Goal: Information Seeking & Learning: Learn about a topic

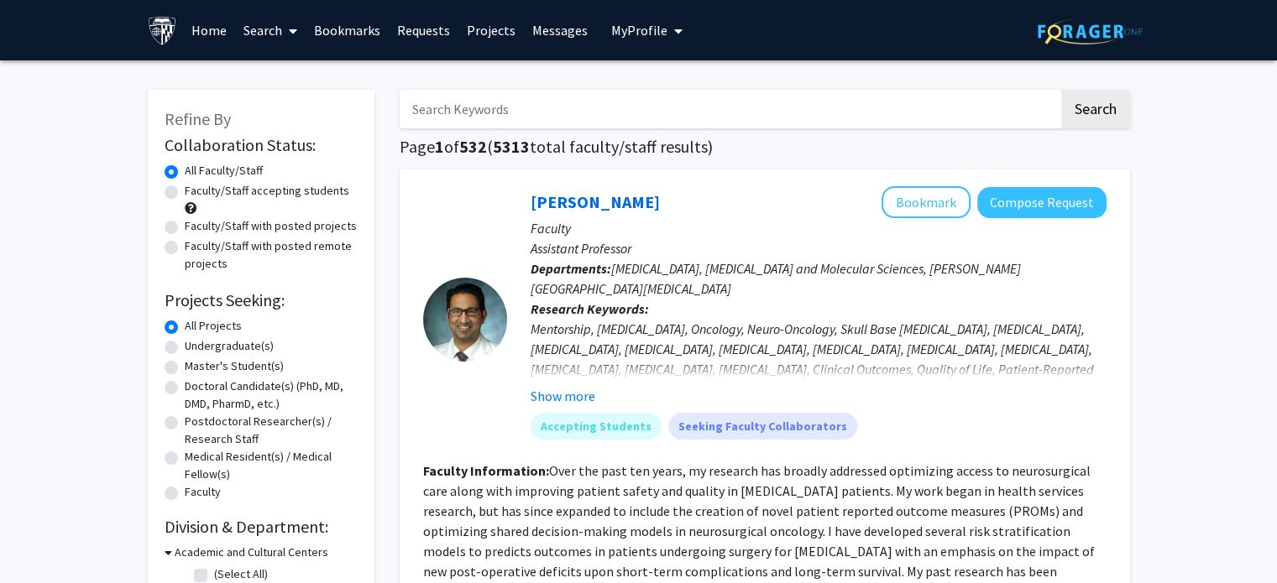
click at [242, 364] on label "Master's Student(s)" at bounding box center [234, 367] width 99 height 18
click at [196, 364] on input "Master's Student(s)" at bounding box center [190, 363] width 11 height 11
radio input "true"
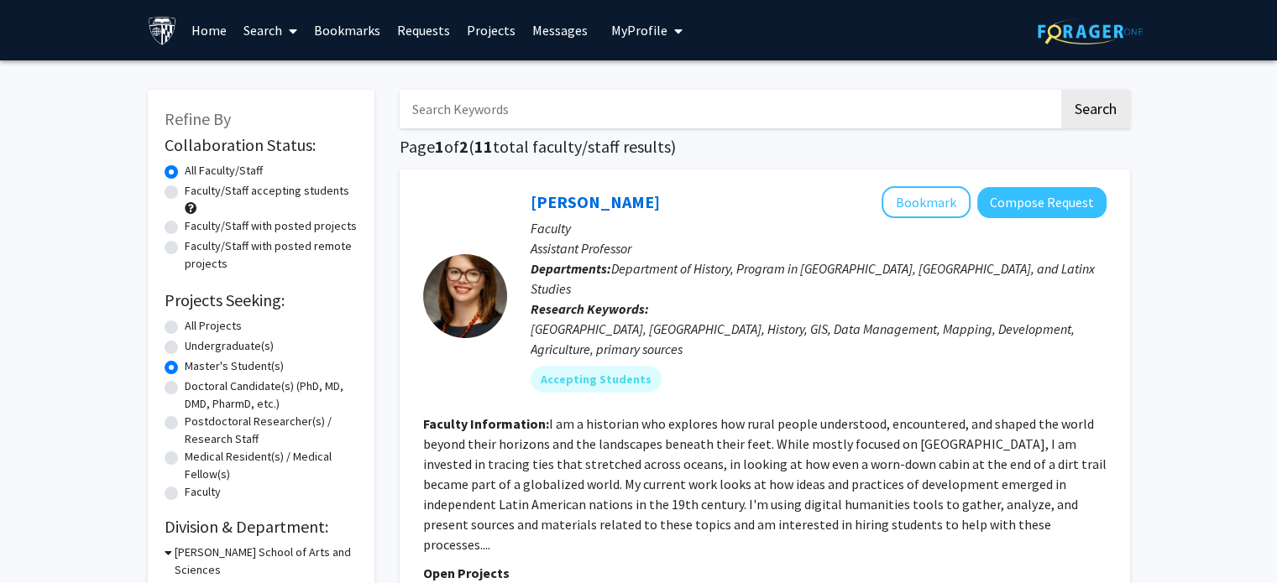
click at [285, 195] on label "Faculty/Staff accepting students" at bounding box center [267, 191] width 165 height 18
click at [196, 193] on input "Faculty/Staff accepting students" at bounding box center [190, 187] width 11 height 11
radio input "true"
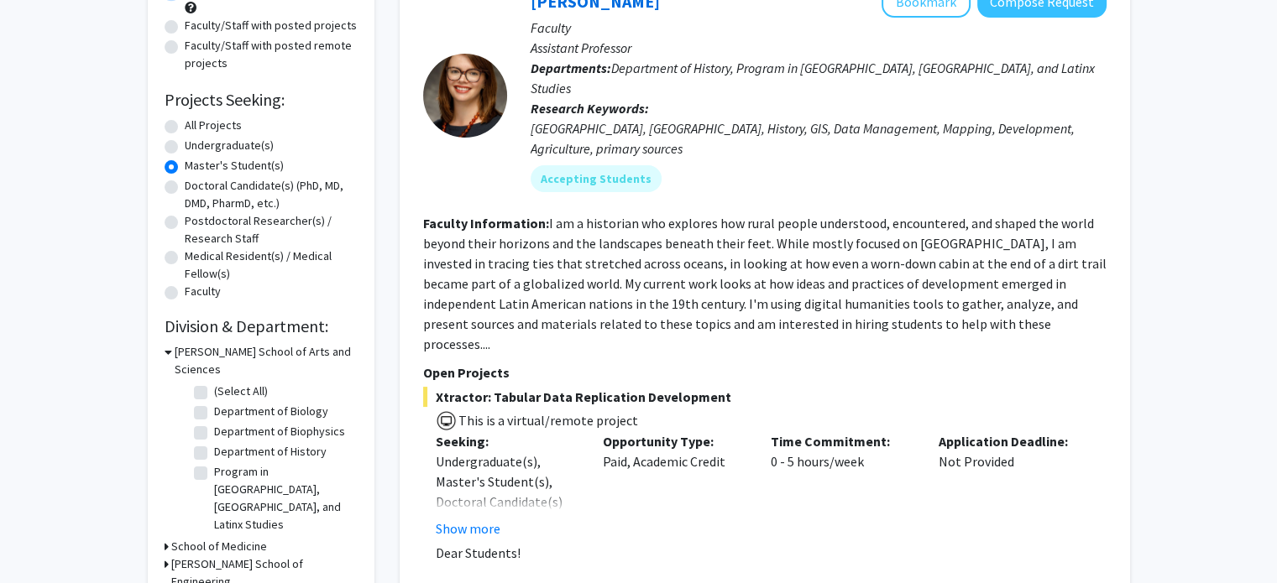
scroll to position [252, 0]
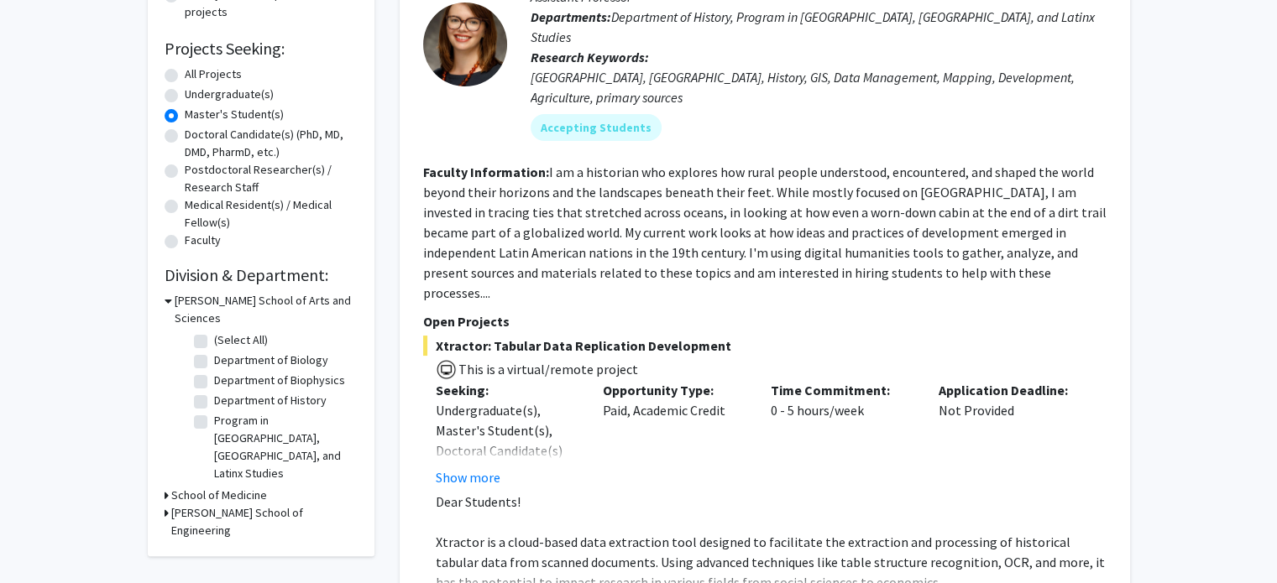
click at [222, 415] on label "Program in [GEOGRAPHIC_DATA], [GEOGRAPHIC_DATA], and Latinx Studies" at bounding box center [283, 447] width 139 height 71
click at [222, 415] on input "Program in [GEOGRAPHIC_DATA], [GEOGRAPHIC_DATA], and Latinx Studies" at bounding box center [219, 417] width 11 height 11
checkbox input "true"
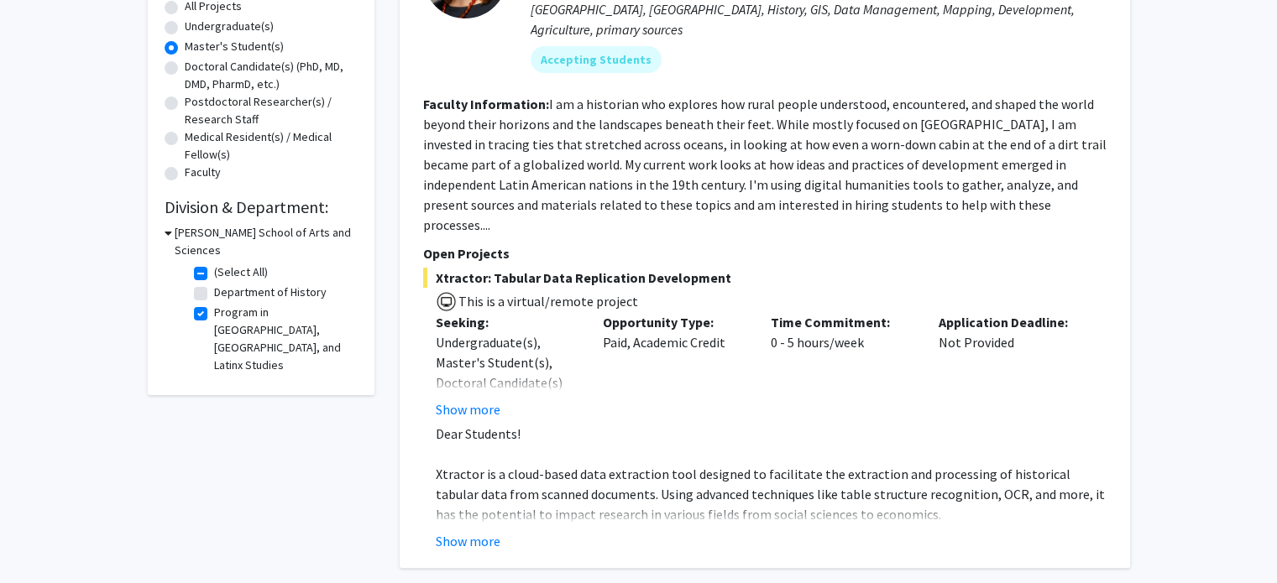
scroll to position [336, 0]
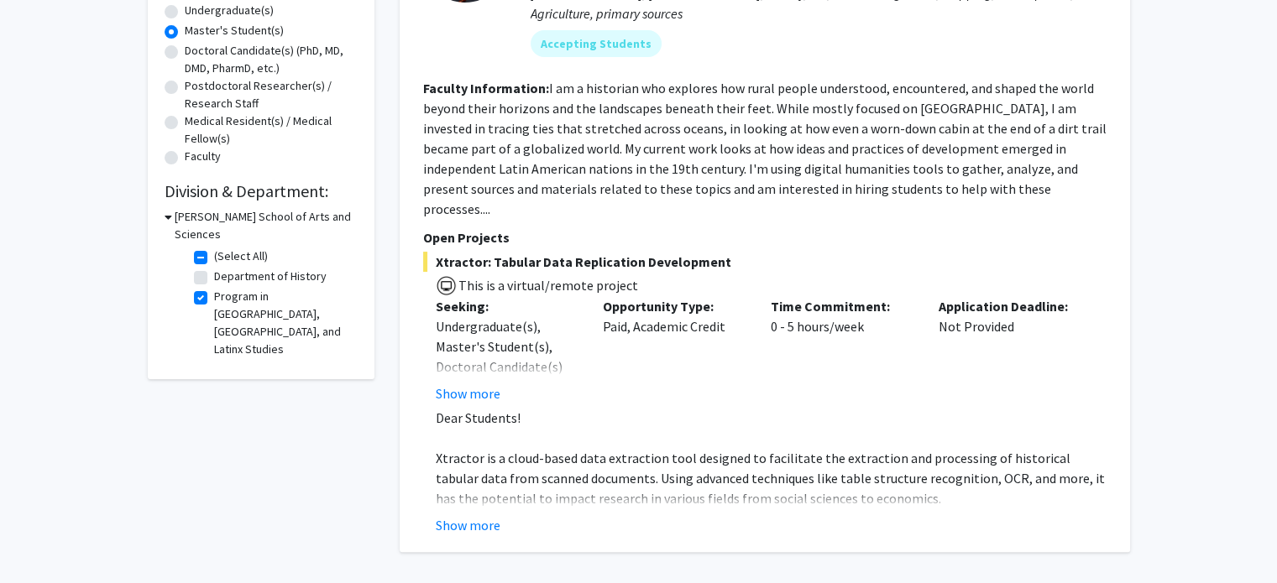
click at [463, 340] on fg-read-more "Undergraduate(s), Master's Student(s), Doctoral Candidate(s) (PhD, MD, DMD, Pha…" at bounding box center [507, 359] width 143 height 87
click at [463, 384] on button "Show more" at bounding box center [468, 394] width 65 height 20
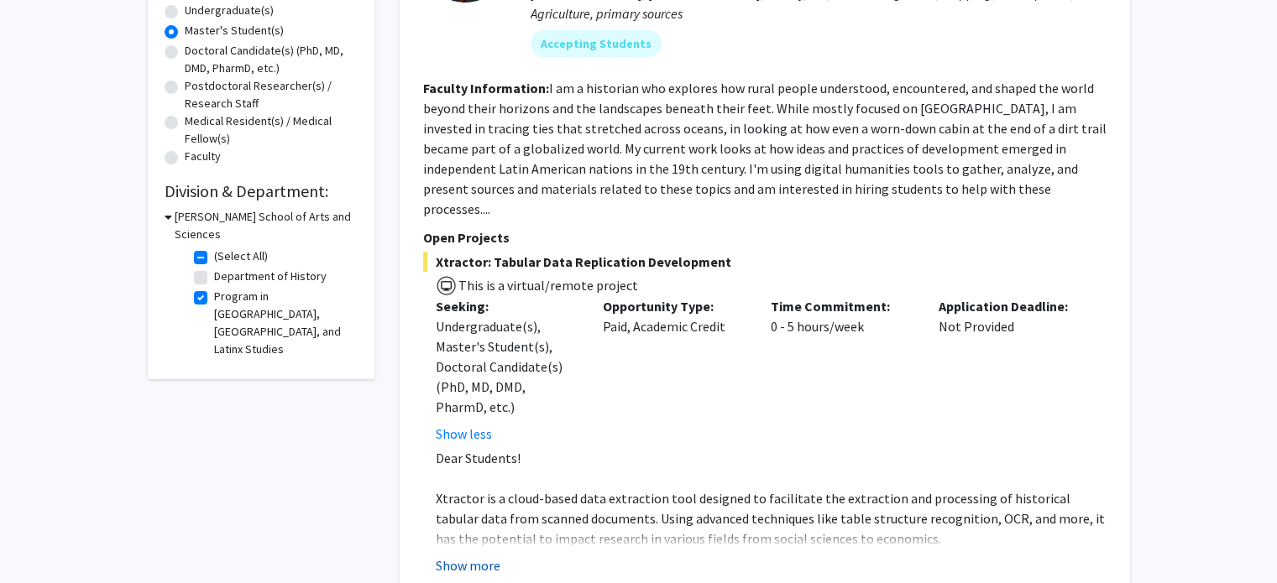
click at [468, 556] on button "Show more" at bounding box center [468, 566] width 65 height 20
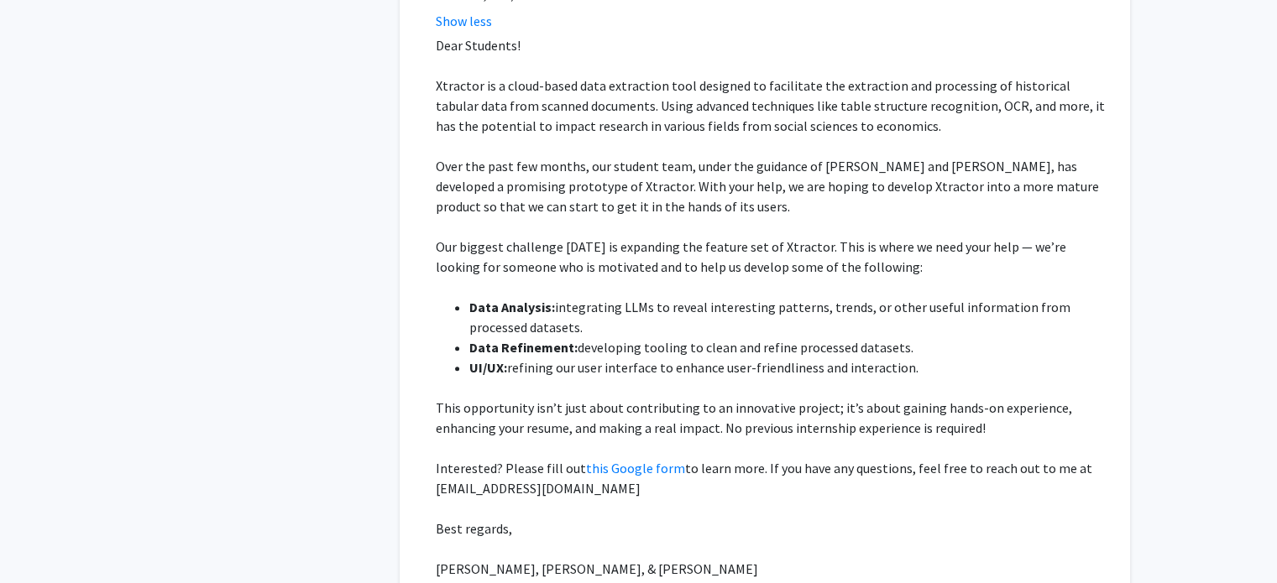
scroll to position [755, 0]
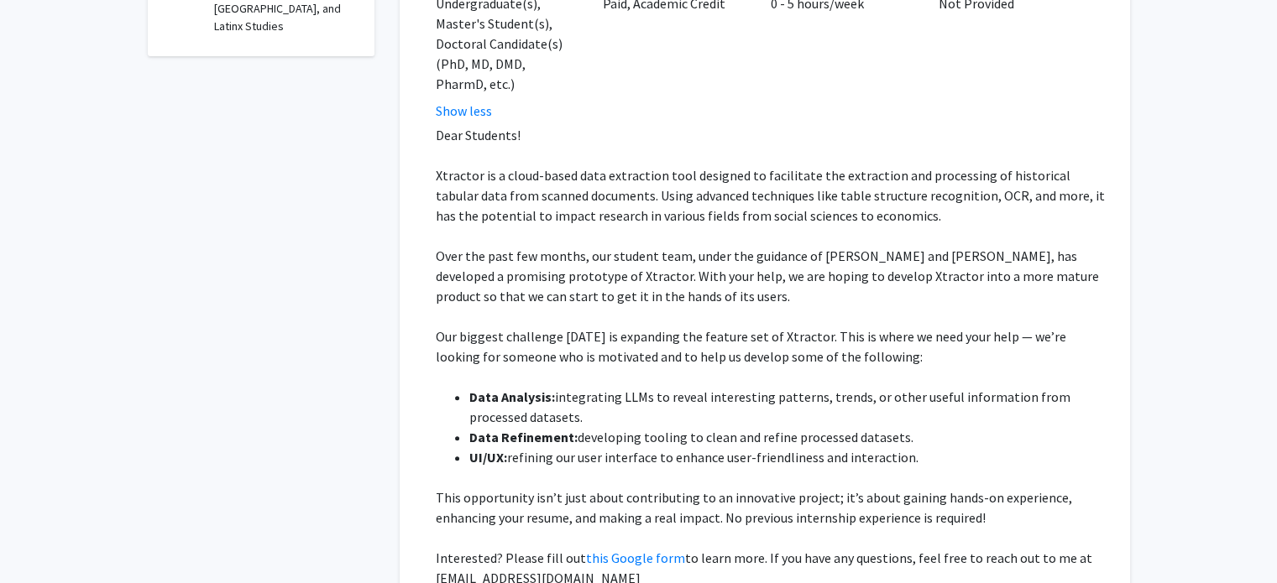
drag, startPoint x: 594, startPoint y: 211, endPoint x: 561, endPoint y: 136, distance: 81.9
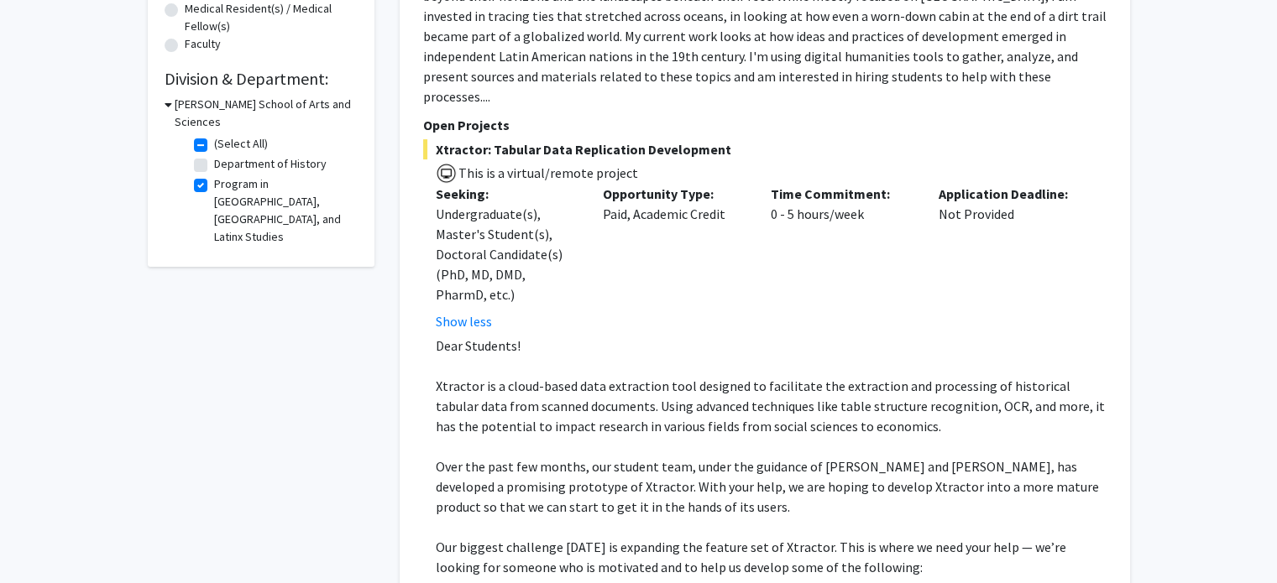
drag, startPoint x: 101, startPoint y: 362, endPoint x: 87, endPoint y: 316, distance: 48.1
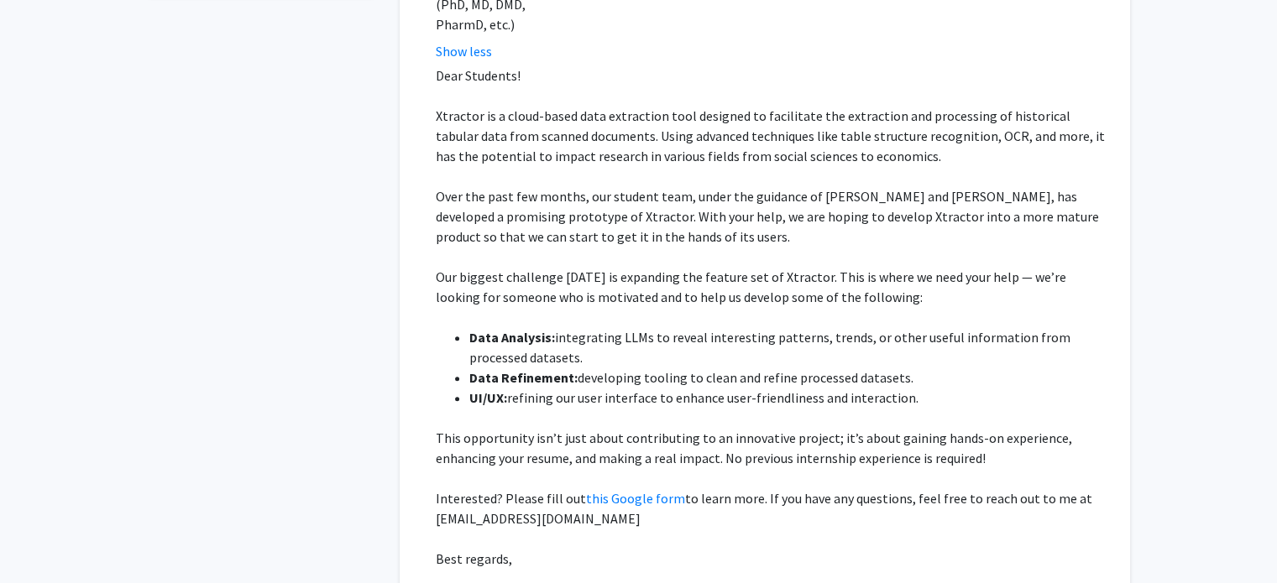
scroll to position [197, 0]
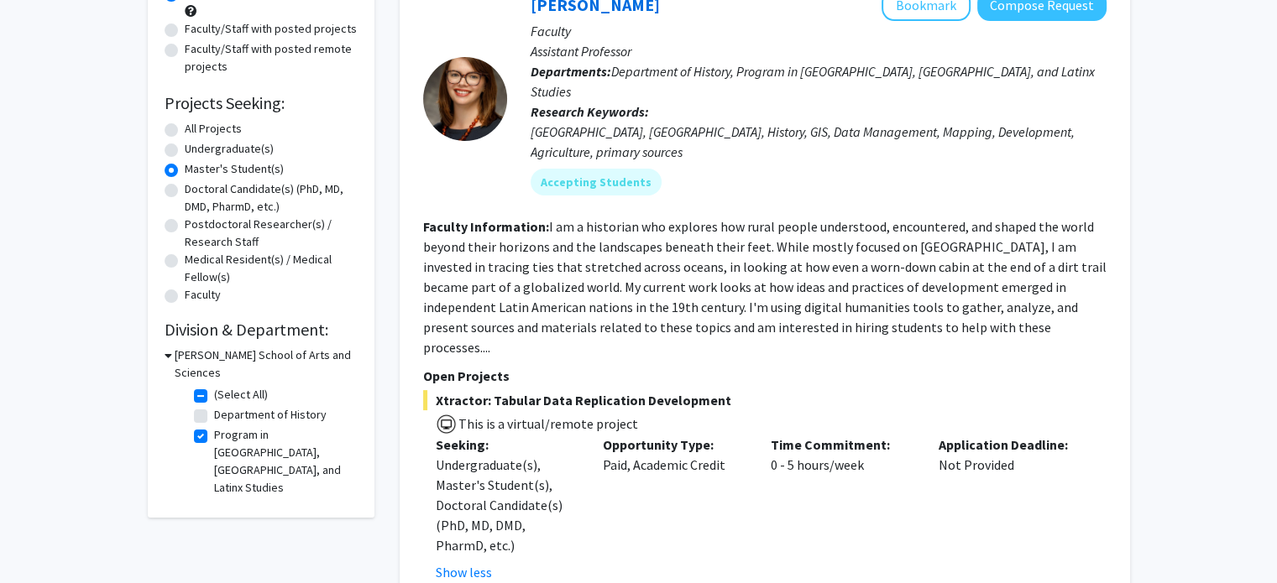
click at [203, 426] on fg-checkbox "Program in [GEOGRAPHIC_DATA], [GEOGRAPHIC_DATA], and Latinx Studies Program in …" at bounding box center [273, 461] width 159 height 71
click at [214, 426] on label "Program in [GEOGRAPHIC_DATA], [GEOGRAPHIC_DATA], and Latinx Studies" at bounding box center [283, 461] width 139 height 71
click at [214, 426] on input "Program in [GEOGRAPHIC_DATA], [GEOGRAPHIC_DATA], and Latinx Studies" at bounding box center [219, 431] width 11 height 11
checkbox input "false"
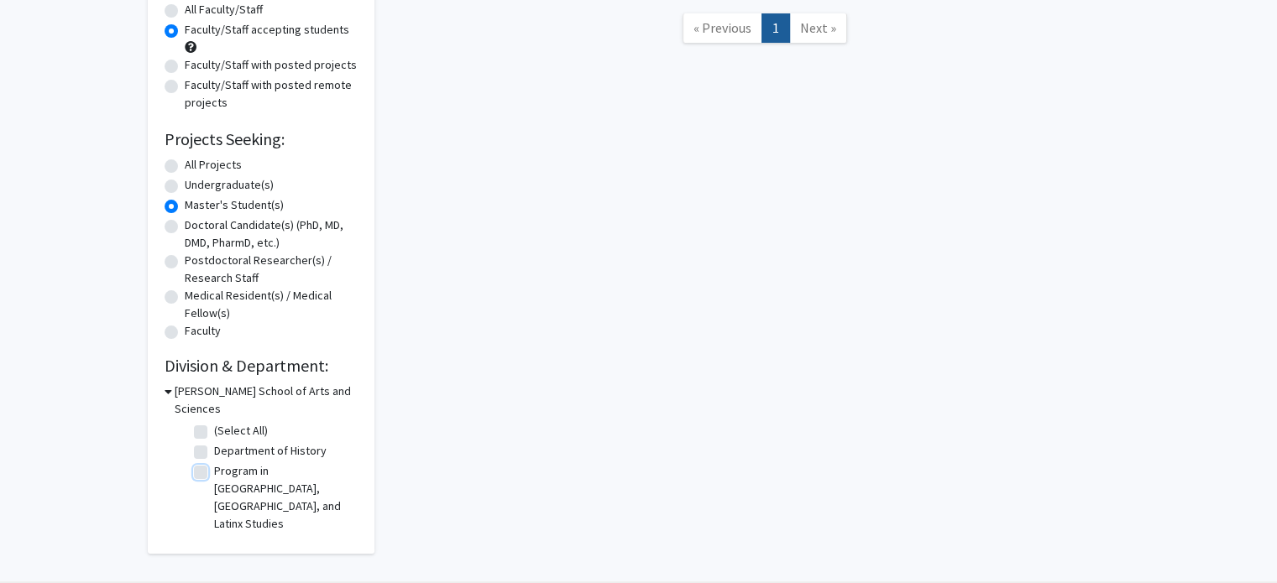
scroll to position [185, 0]
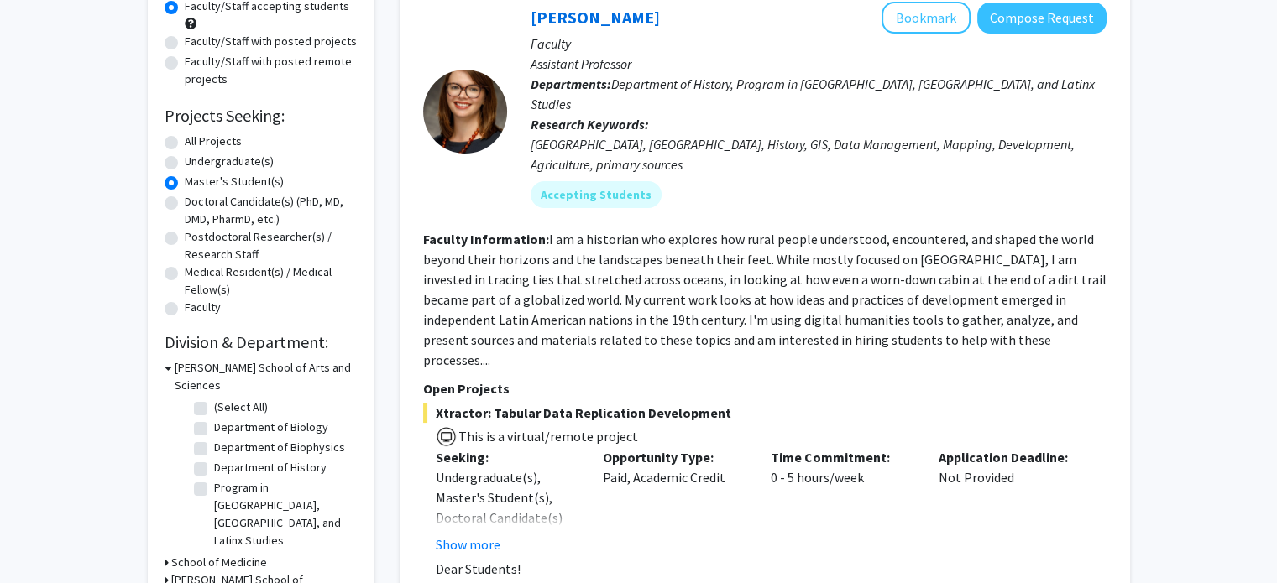
click at [214, 459] on label "Department of History" at bounding box center [270, 468] width 112 height 18
click at [214, 459] on input "Department of History" at bounding box center [219, 464] width 11 height 11
checkbox input "true"
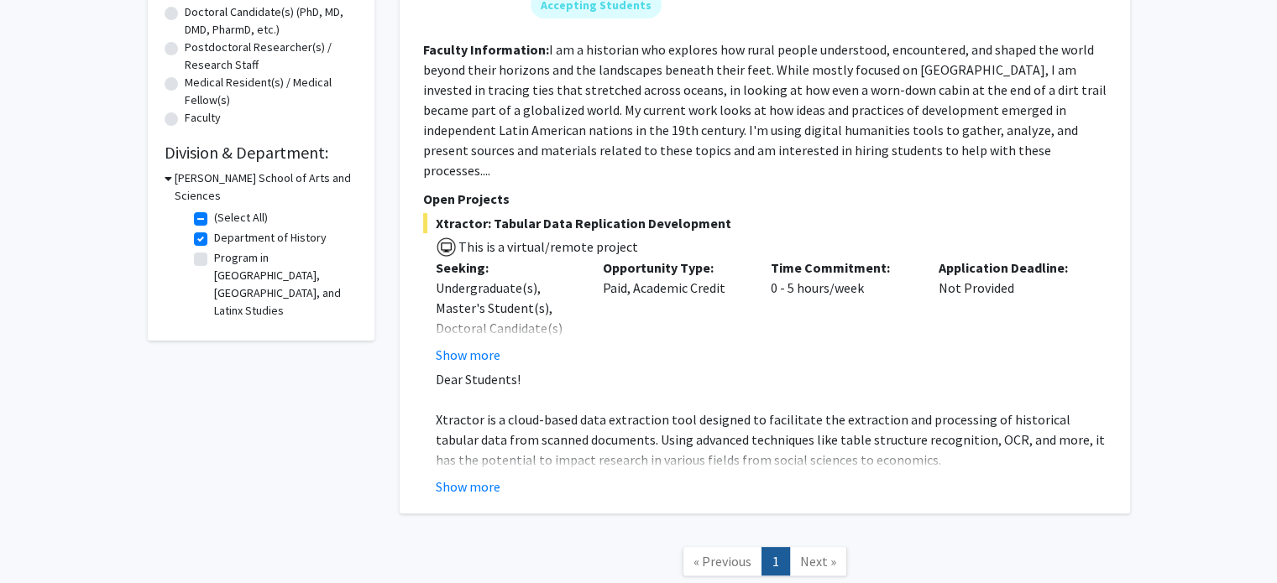
scroll to position [365, 0]
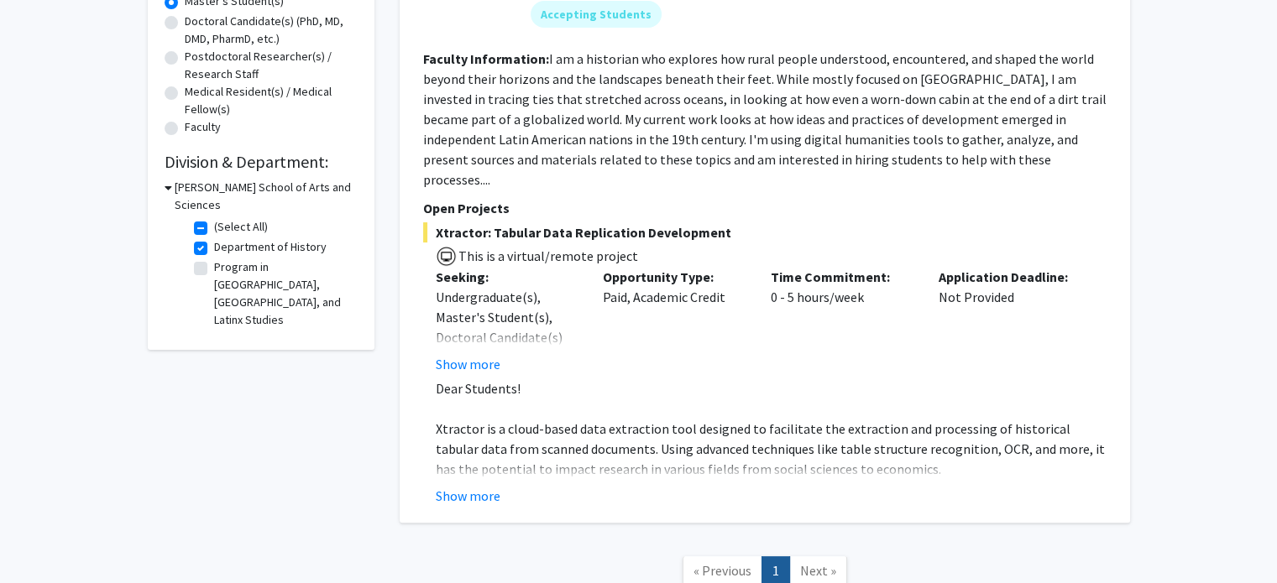
click at [214, 238] on label "Department of History" at bounding box center [270, 247] width 112 height 18
click at [214, 238] on input "Department of History" at bounding box center [219, 243] width 11 height 11
checkbox input "false"
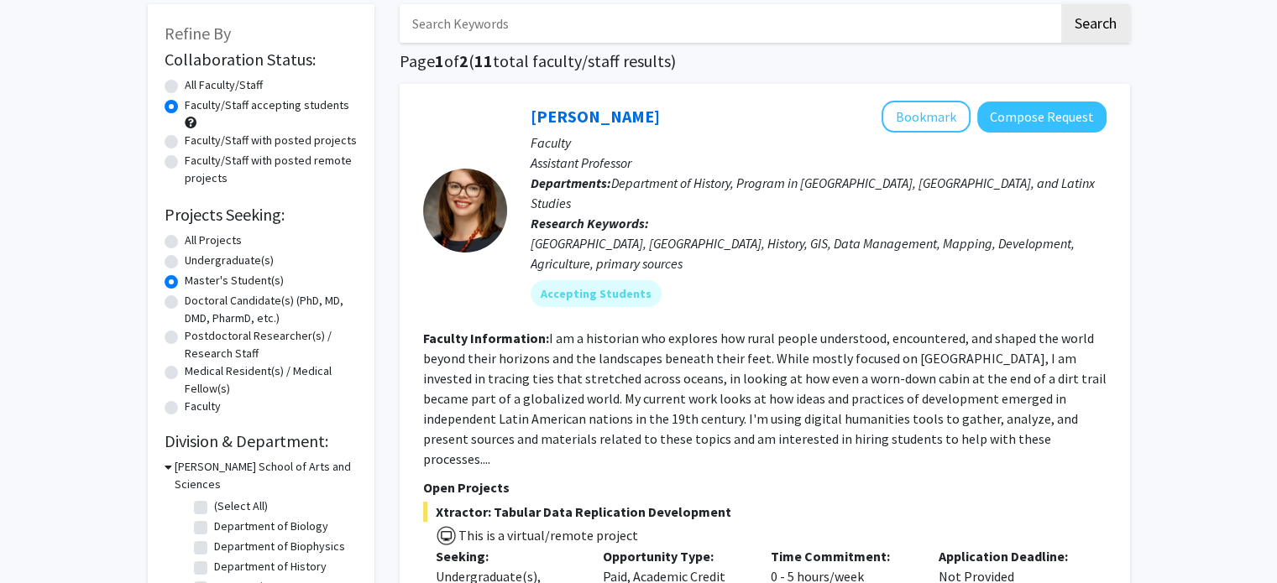
scroll to position [84, 0]
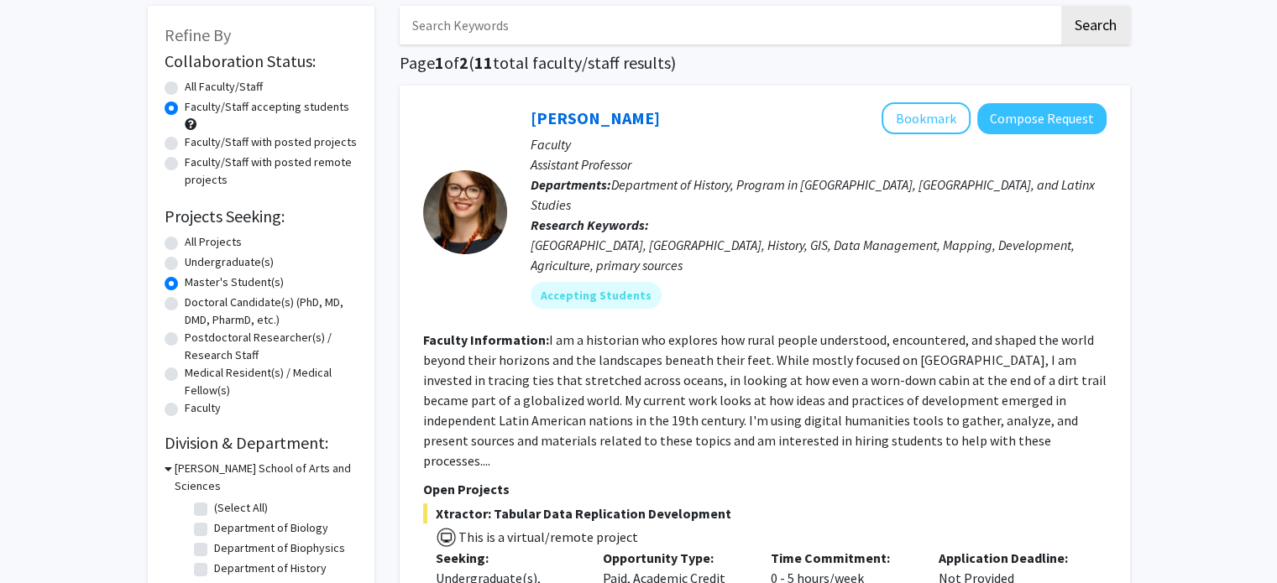
click at [185, 243] on label "All Projects" at bounding box center [213, 242] width 57 height 18
click at [185, 243] on input "All Projects" at bounding box center [190, 238] width 11 height 11
radio input "true"
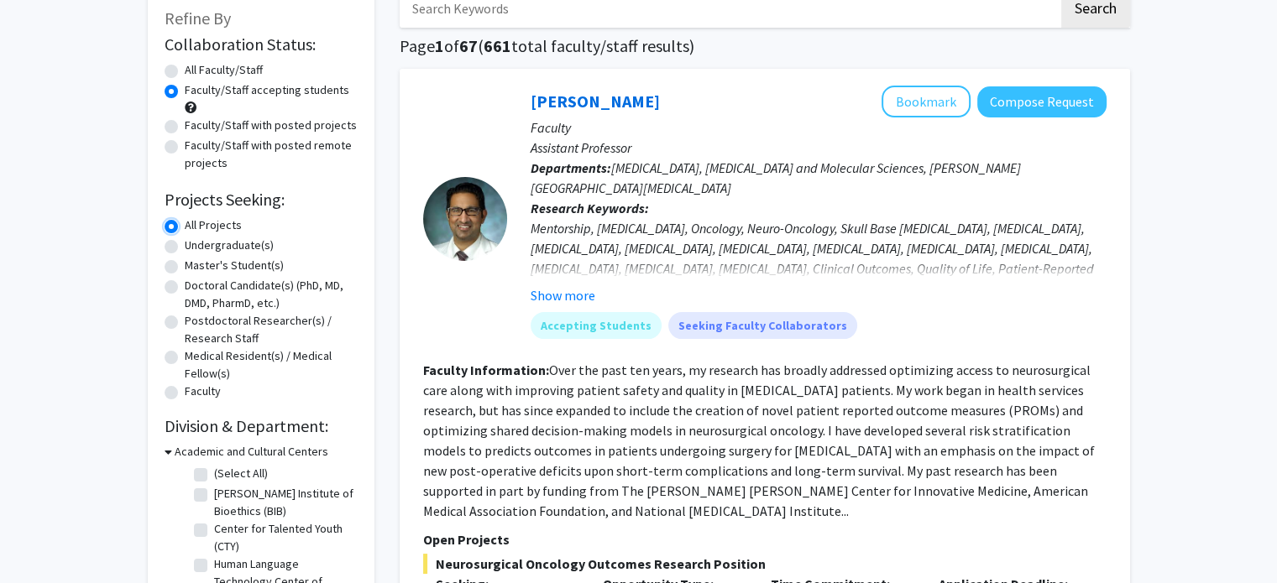
scroll to position [420, 0]
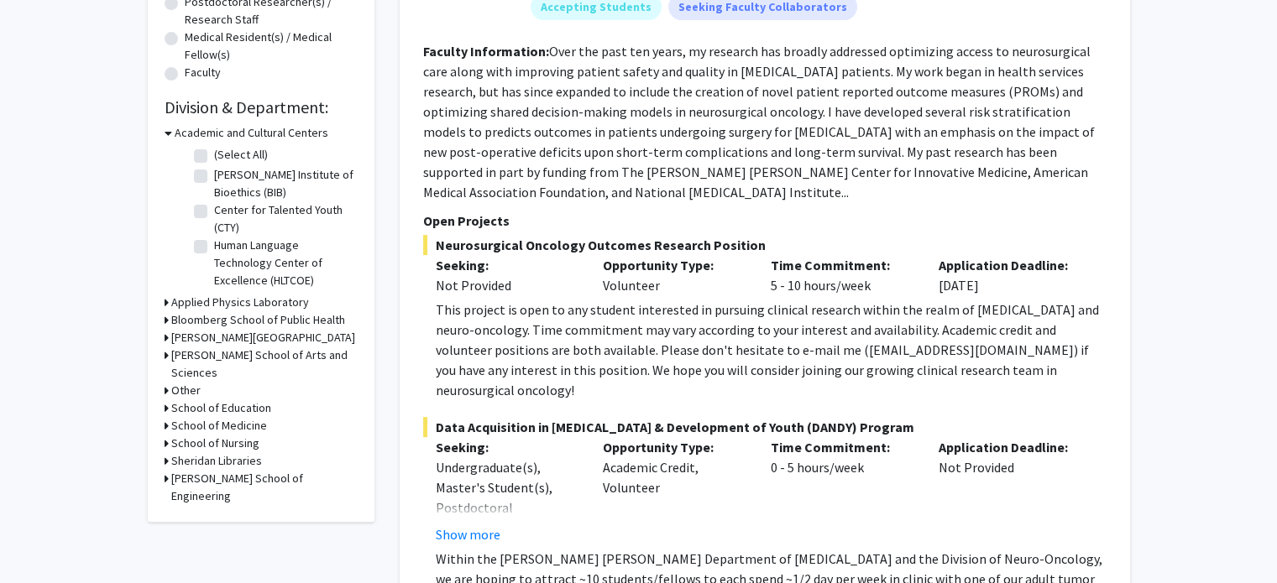
click at [183, 382] on h3 "Other" at bounding box center [185, 391] width 29 height 18
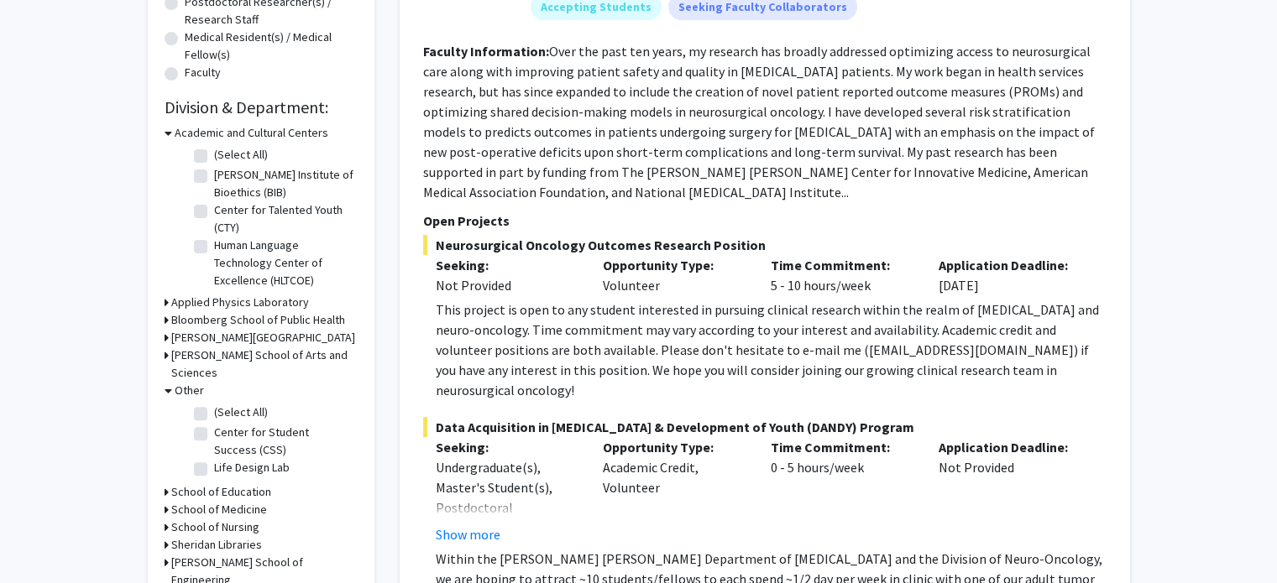
click at [178, 382] on h3 "Other" at bounding box center [189, 391] width 29 height 18
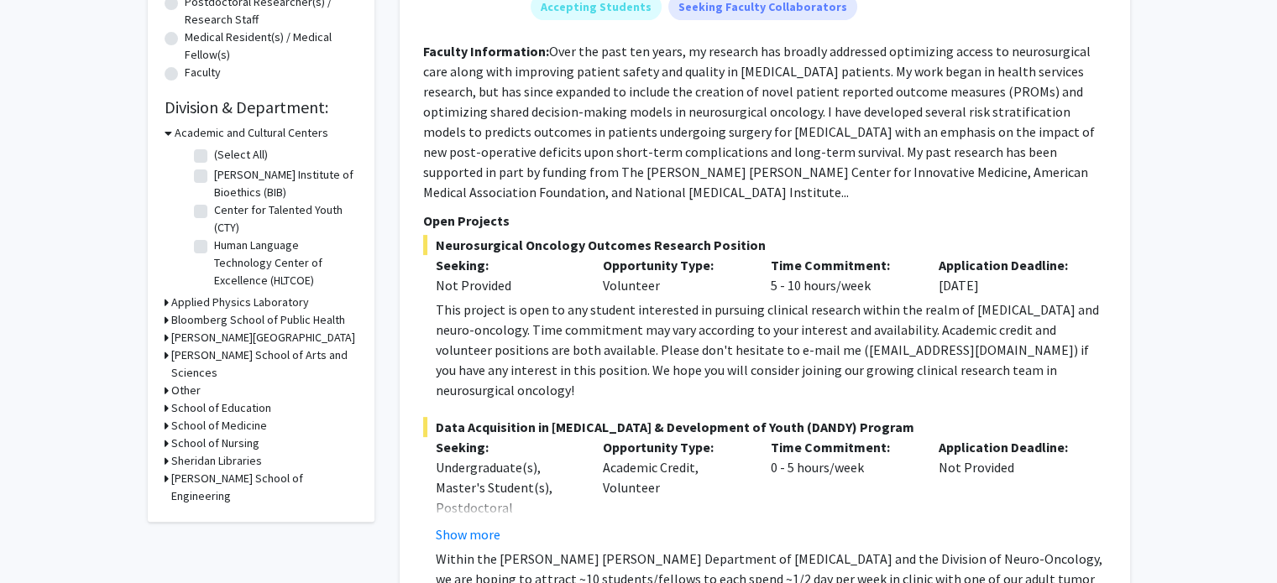
click at [196, 354] on h3 "[PERSON_NAME] School of Arts and Sciences" at bounding box center [264, 364] width 186 height 35
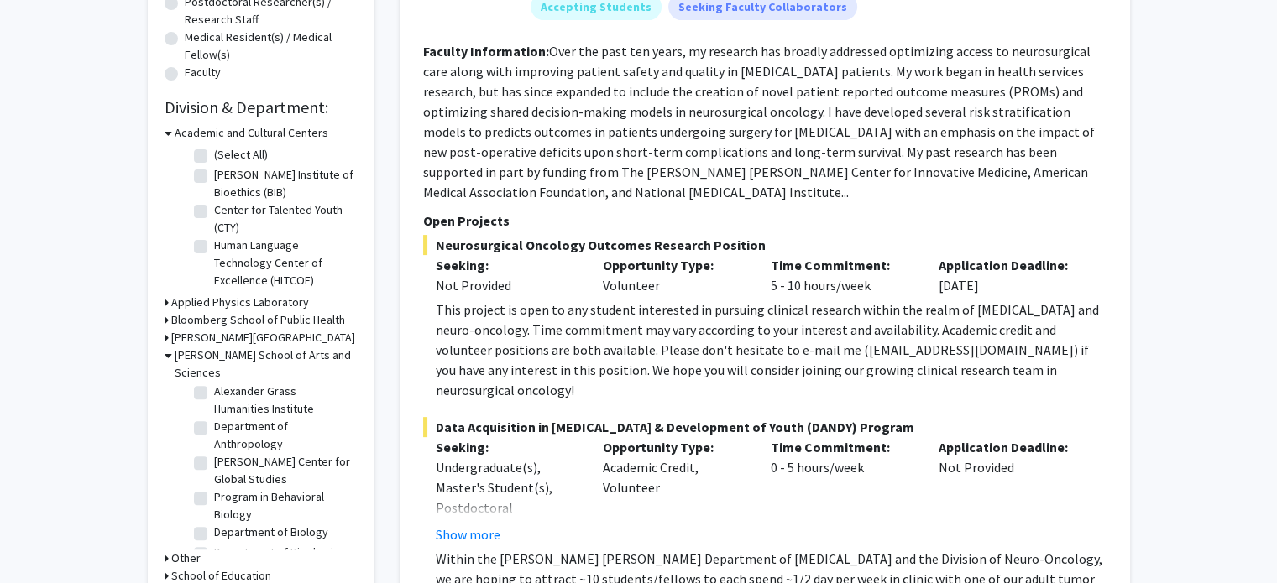
scroll to position [84, 0]
click at [253, 408] on label "Alexander Grass Humanities Institute" at bounding box center [283, 395] width 139 height 35
click at [225, 389] on input "Alexander Grass Humanities Institute" at bounding box center [219, 383] width 11 height 11
checkbox input "true"
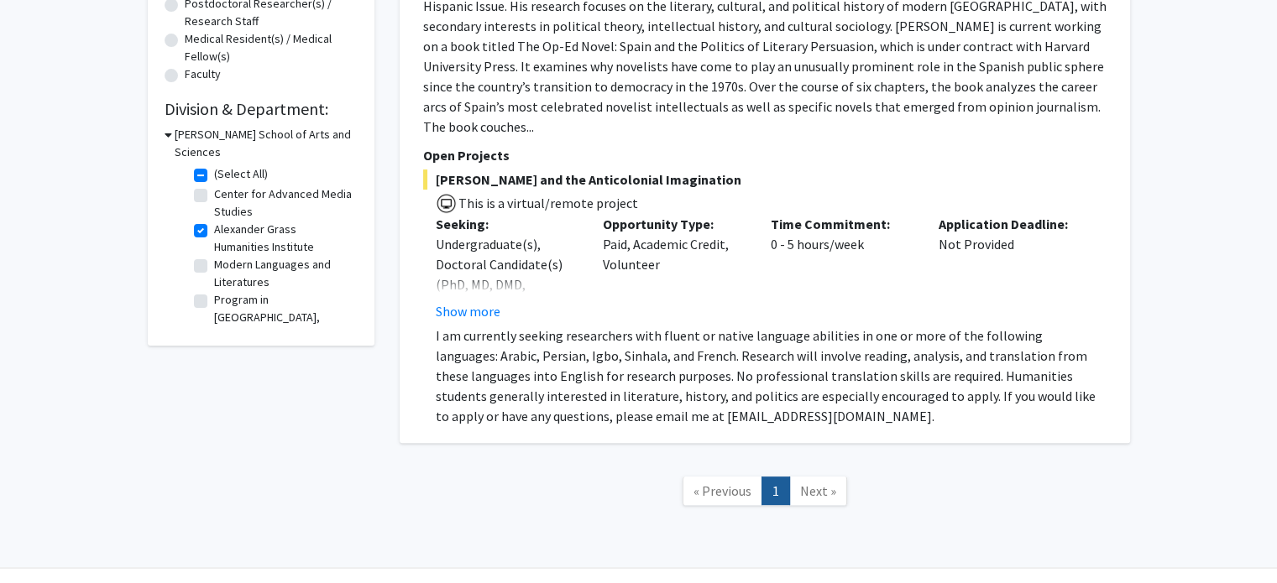
scroll to position [420, 0]
click at [224, 219] on label "Alexander Grass Humanities Institute" at bounding box center [283, 236] width 139 height 35
click at [224, 219] on input "Alexander Grass Humanities Institute" at bounding box center [219, 224] width 11 height 11
checkbox input "false"
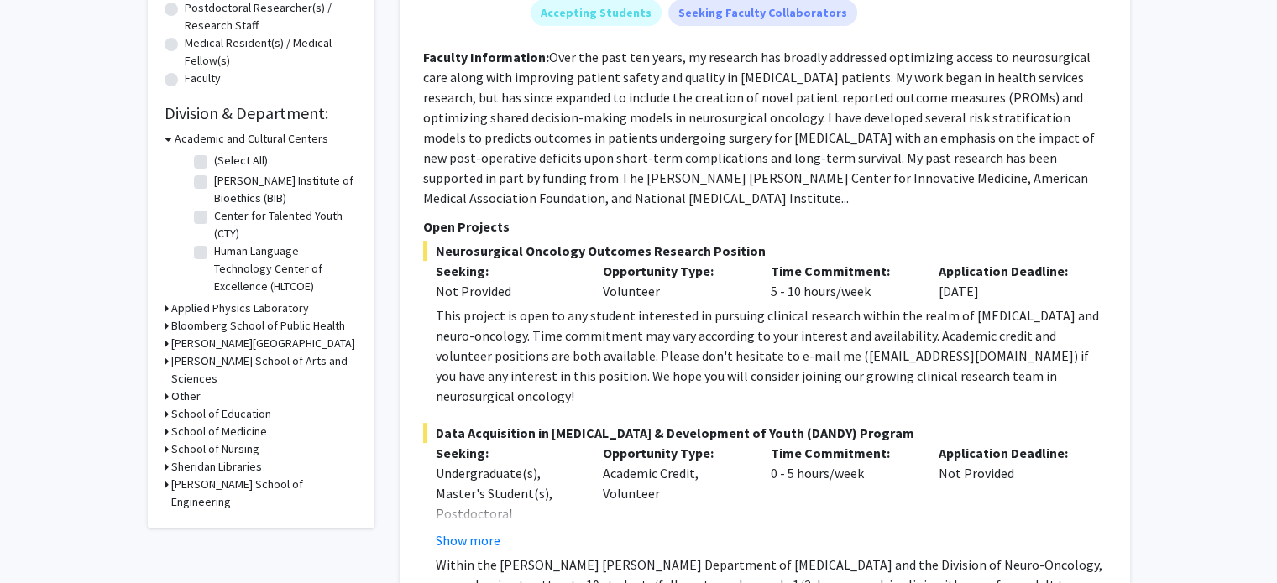
scroll to position [420, 0]
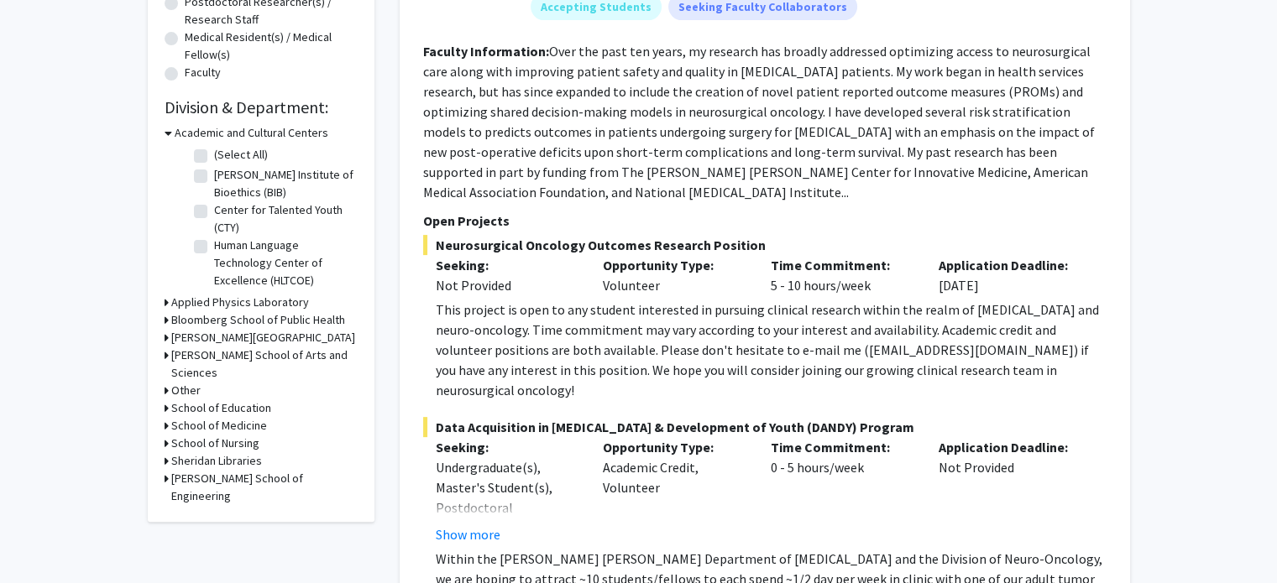
click at [235, 360] on h3 "[PERSON_NAME] School of Arts and Sciences" at bounding box center [264, 364] width 186 height 35
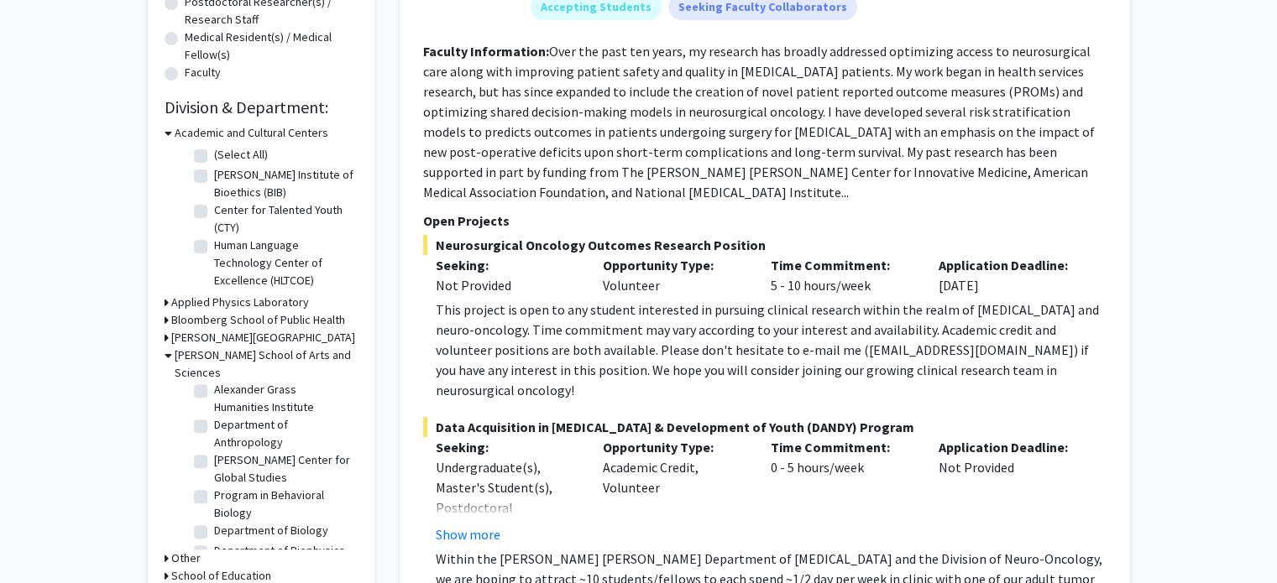
scroll to position [84, 0]
click at [245, 462] on label "[PERSON_NAME] Center for Global Studies" at bounding box center [283, 465] width 139 height 35
click at [228, 459] on label "[PERSON_NAME] Center for Global Studies" at bounding box center [283, 465] width 139 height 35
click at [225, 459] on input "[PERSON_NAME] Center for Global Studies" at bounding box center [219, 453] width 11 height 11
checkbox input "true"
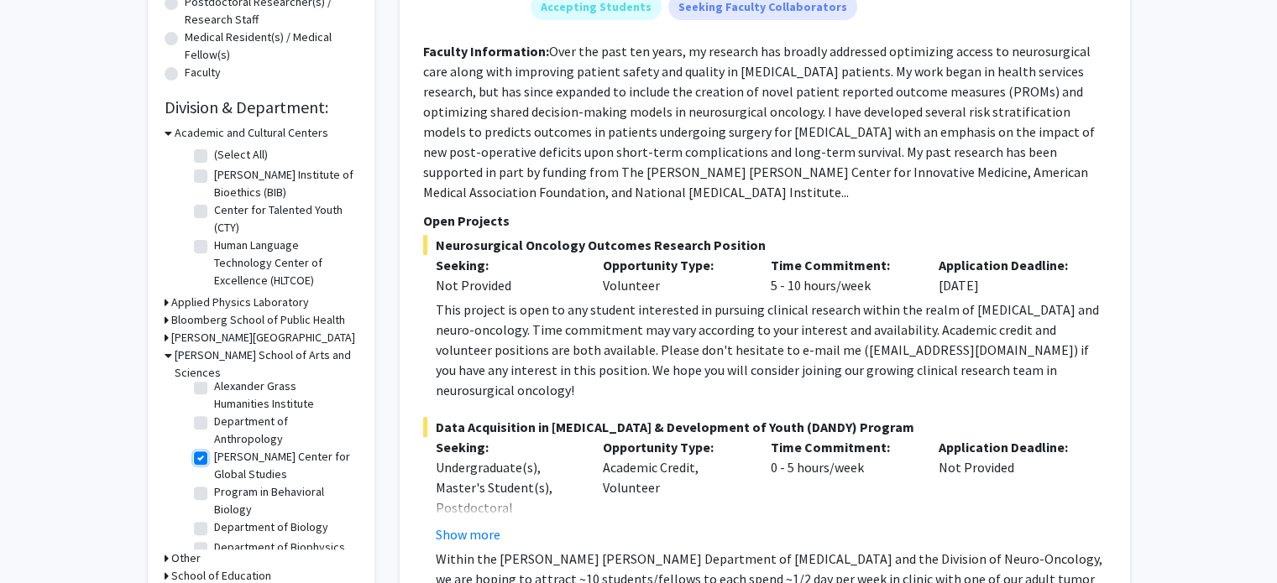
checkbox input "true"
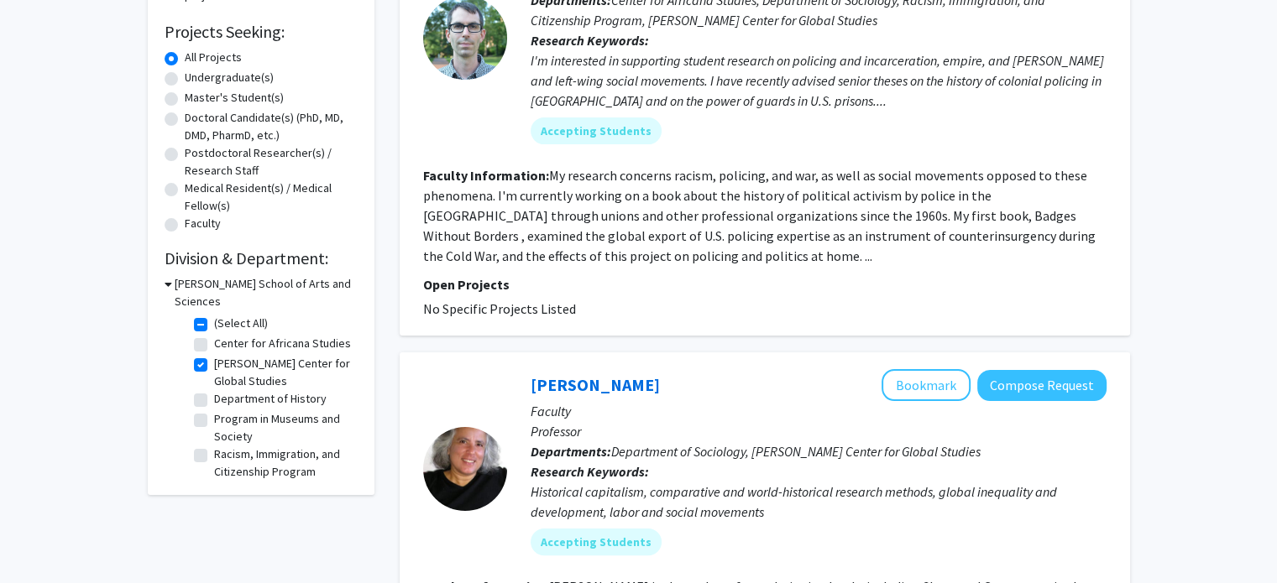
click at [259, 373] on label "[PERSON_NAME] Center for Global Studies" at bounding box center [283, 372] width 139 height 35
click at [225, 366] on input "[PERSON_NAME] Center for Global Studies" at bounding box center [219, 360] width 11 height 11
checkbox input "false"
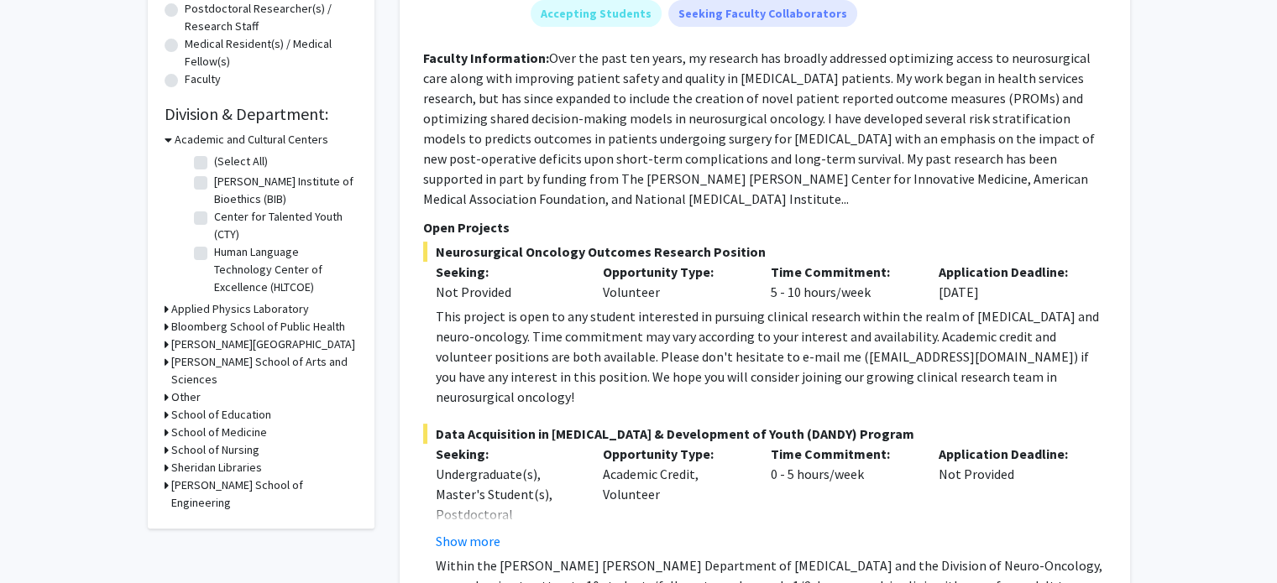
scroll to position [420, 0]
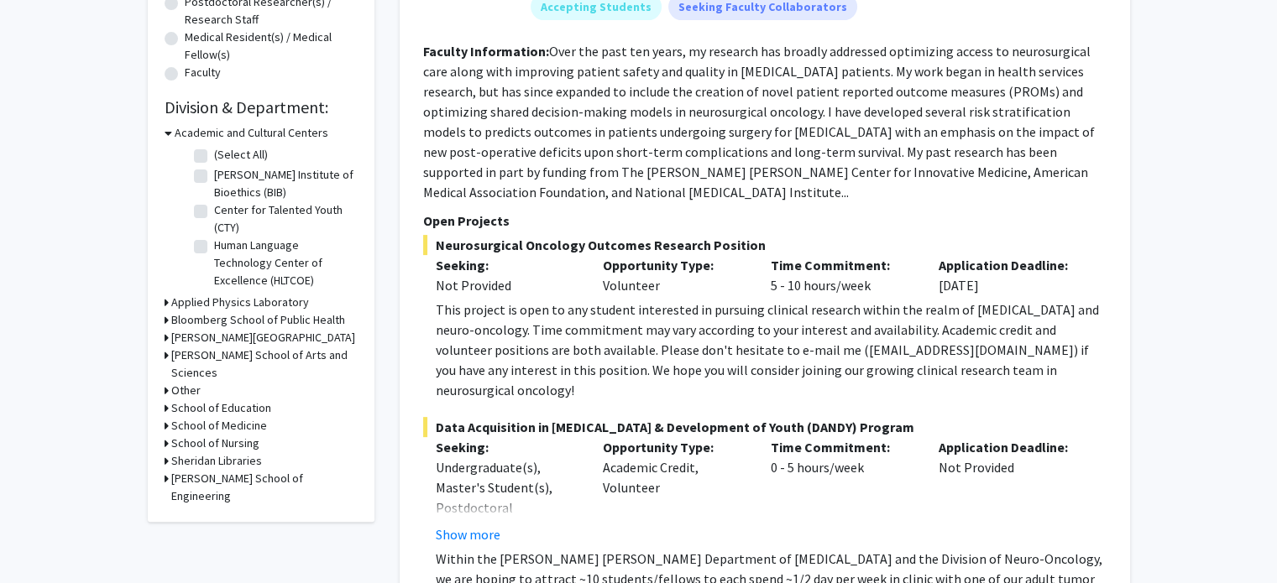
click at [234, 357] on h3 "[PERSON_NAME] School of Arts and Sciences" at bounding box center [264, 364] width 186 height 35
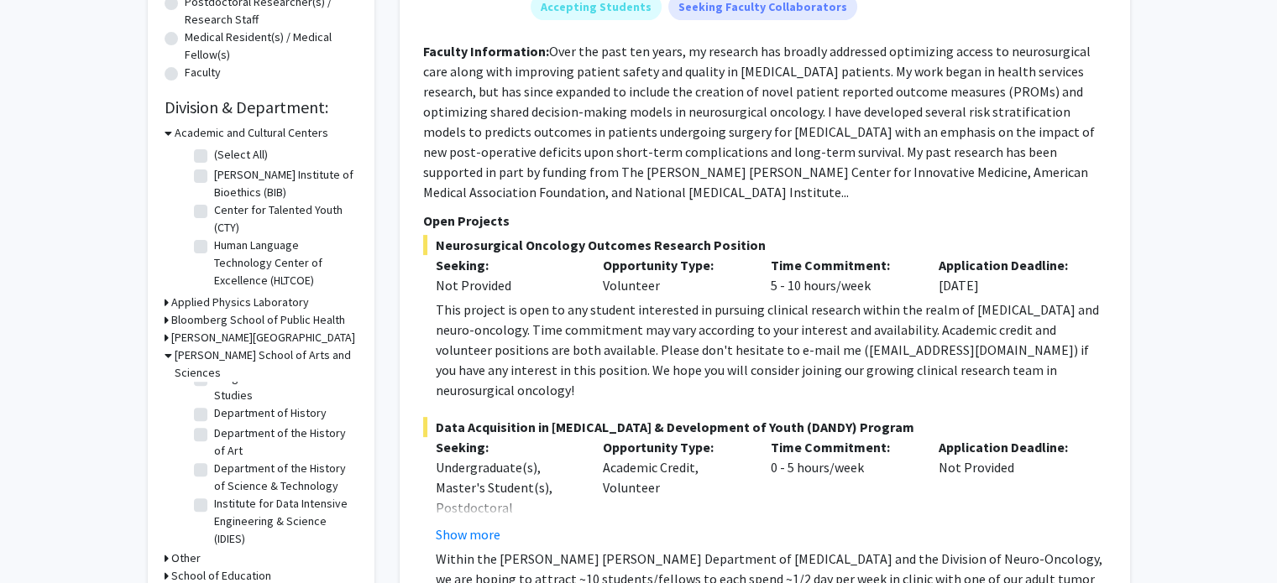
click at [245, 422] on label "Department of History" at bounding box center [270, 414] width 112 height 18
click at [225, 415] on input "Department of History" at bounding box center [219, 410] width 11 height 11
checkbox input "true"
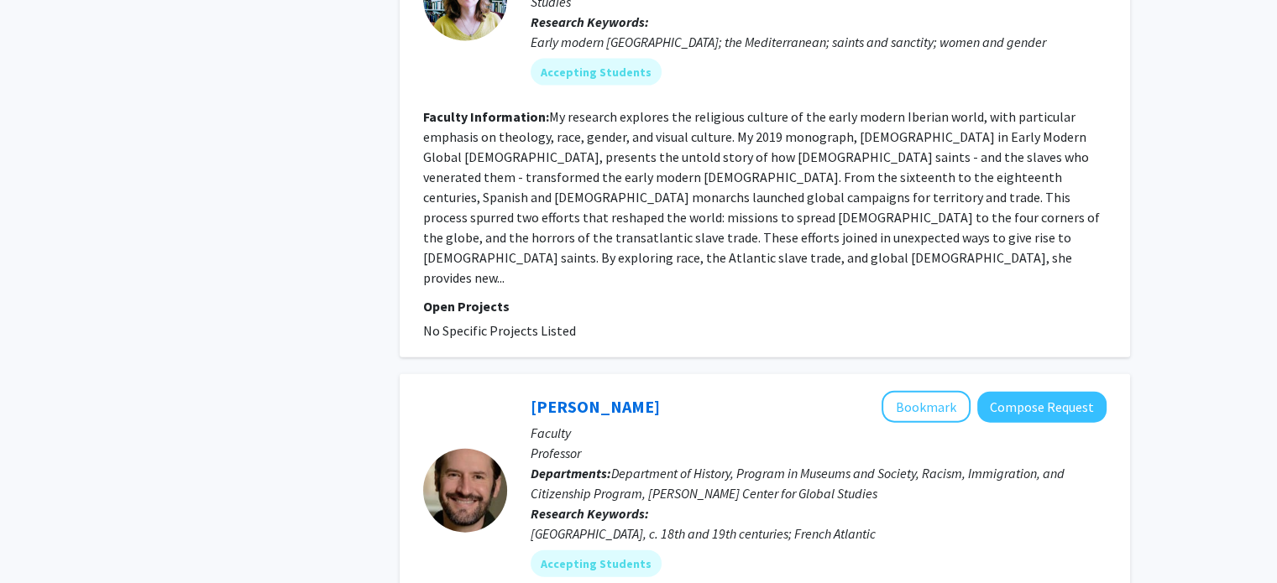
scroll to position [3839, 0]
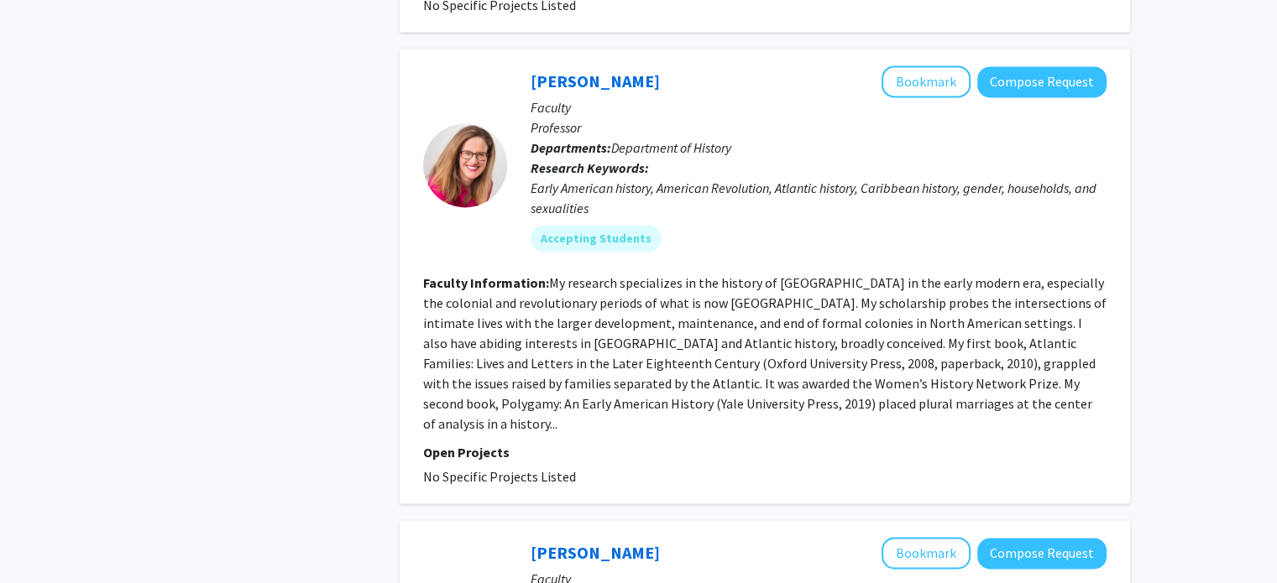
drag, startPoint x: 255, startPoint y: 491, endPoint x: 235, endPoint y: 247, distance: 245.1
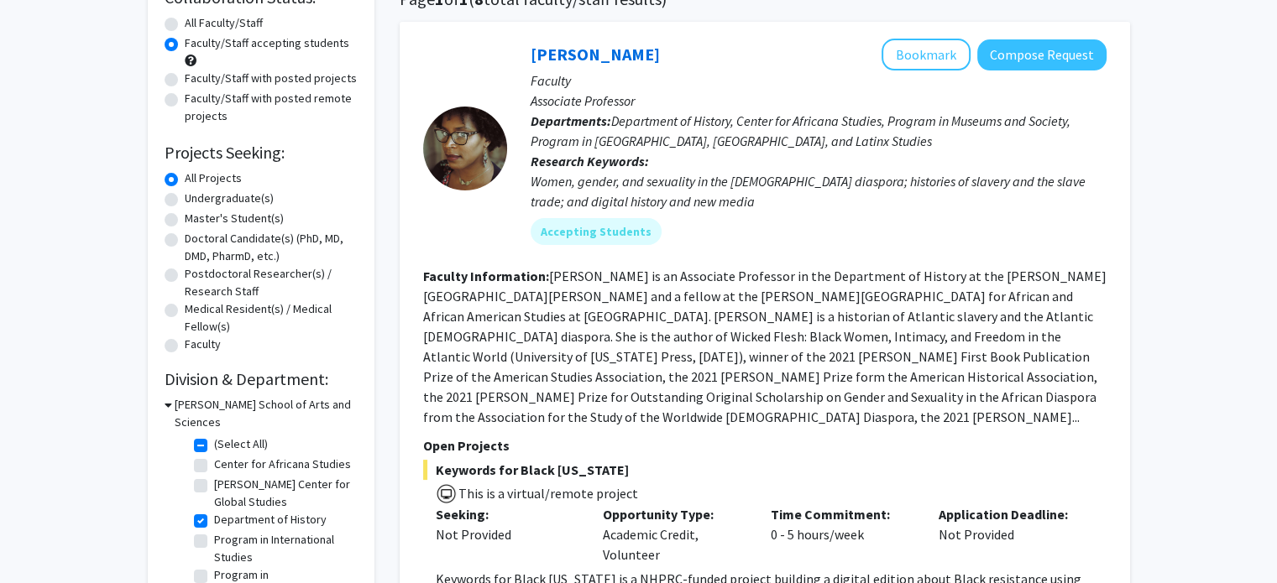
scroll to position [122, 0]
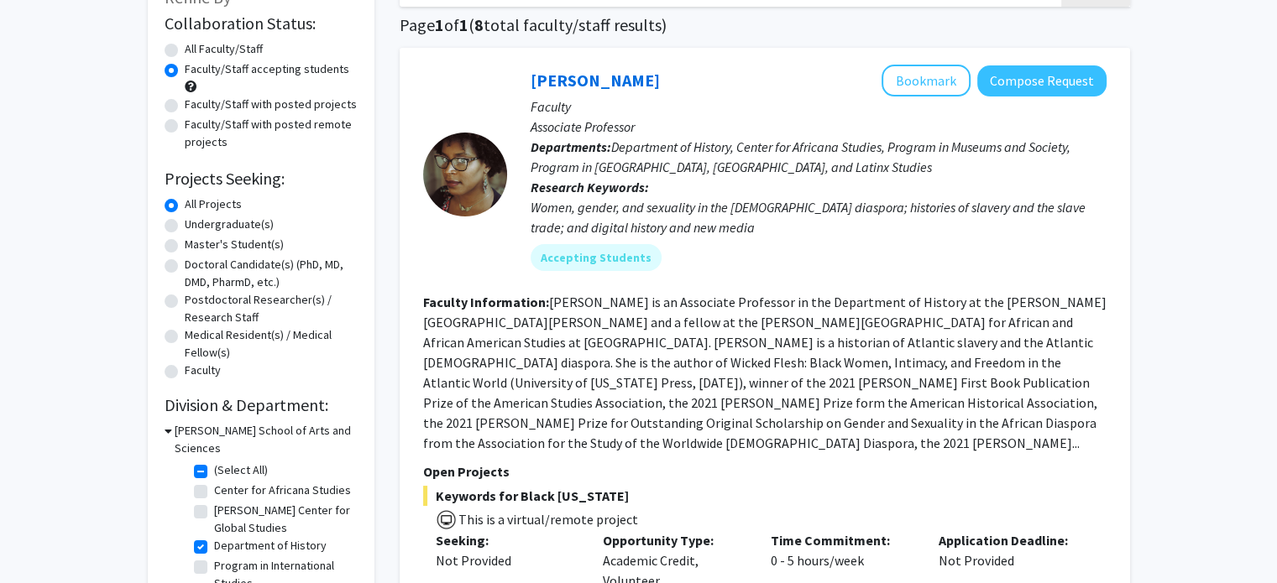
click at [248, 545] on label "Department of History" at bounding box center [270, 546] width 112 height 18
click at [225, 545] on input "Department of History" at bounding box center [219, 542] width 11 height 11
checkbox input "false"
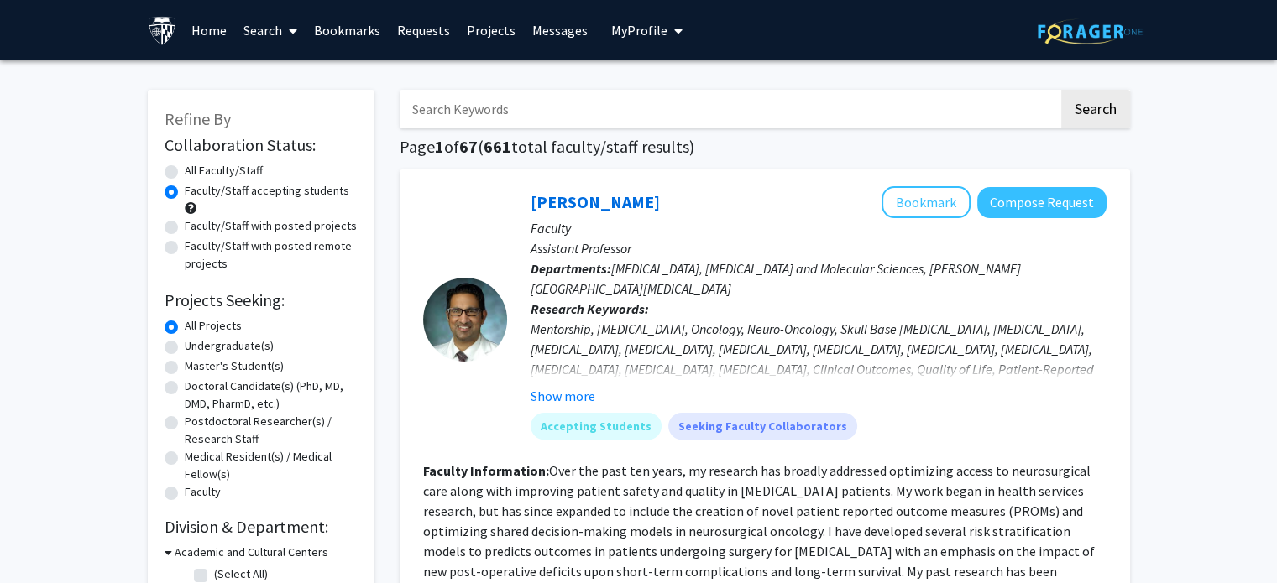
click at [262, 29] on link "Search" at bounding box center [270, 30] width 71 height 59
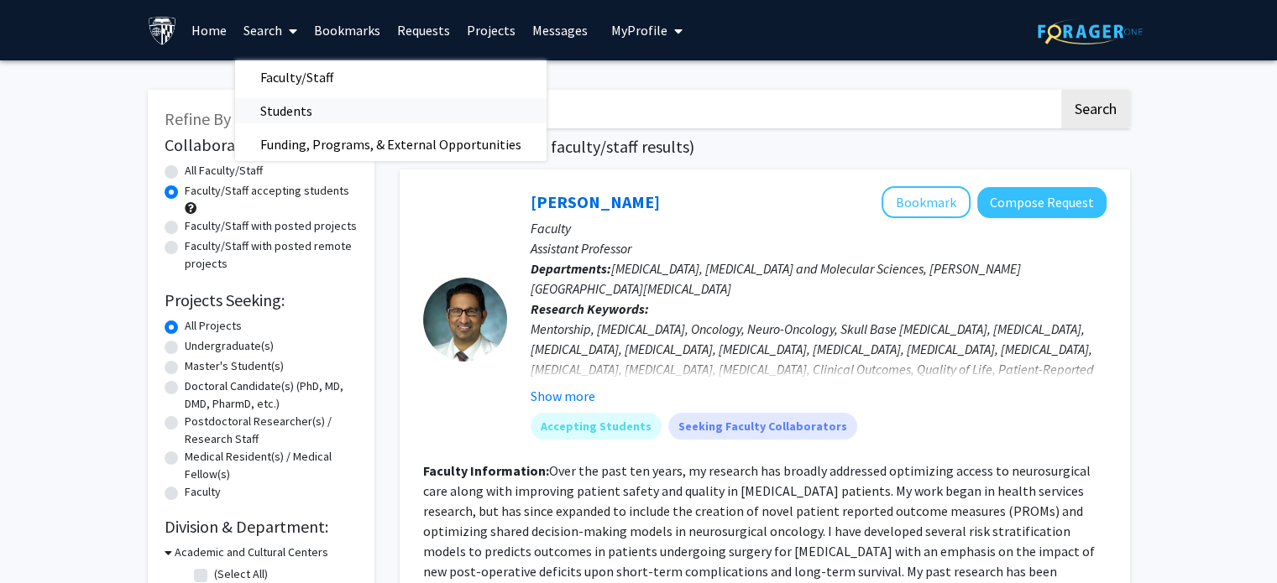
click at [272, 110] on span "Students" at bounding box center [286, 111] width 102 height 34
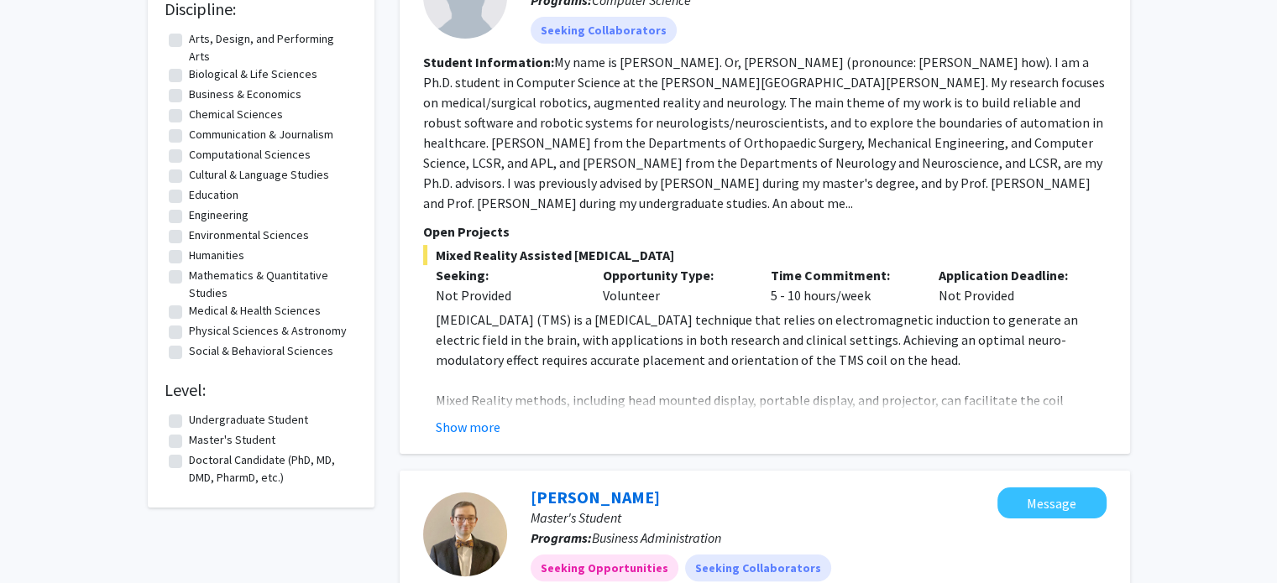
scroll to position [252, 0]
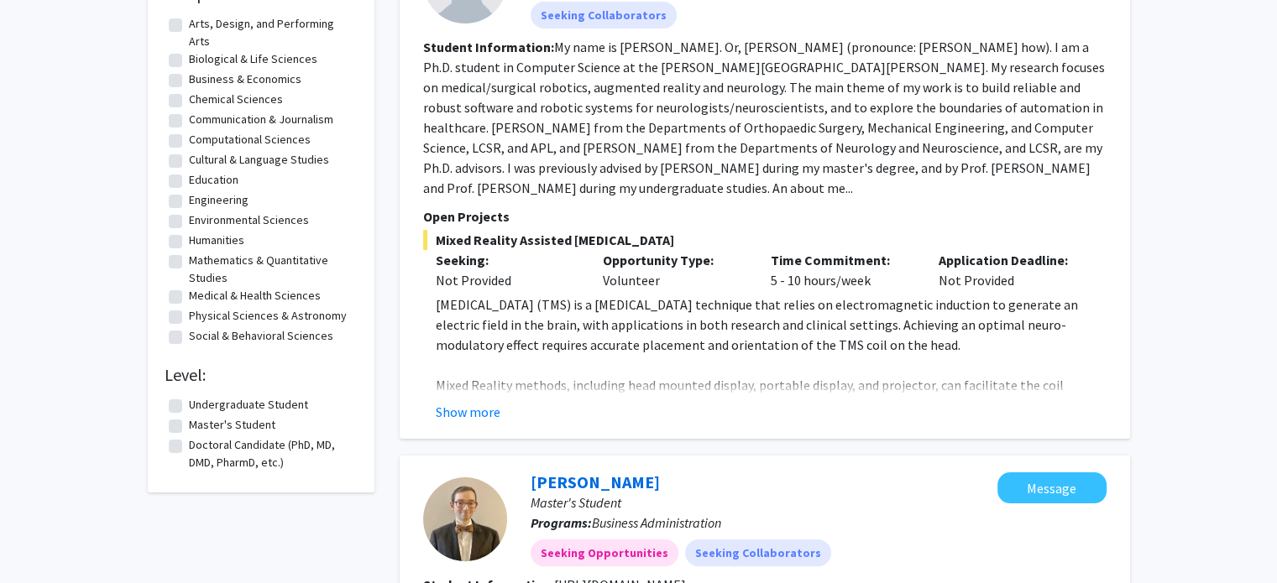
click at [220, 425] on label "Master's Student" at bounding box center [232, 425] width 86 height 18
click at [200, 425] on input "Master's Student" at bounding box center [194, 421] width 11 height 11
checkbox input "true"
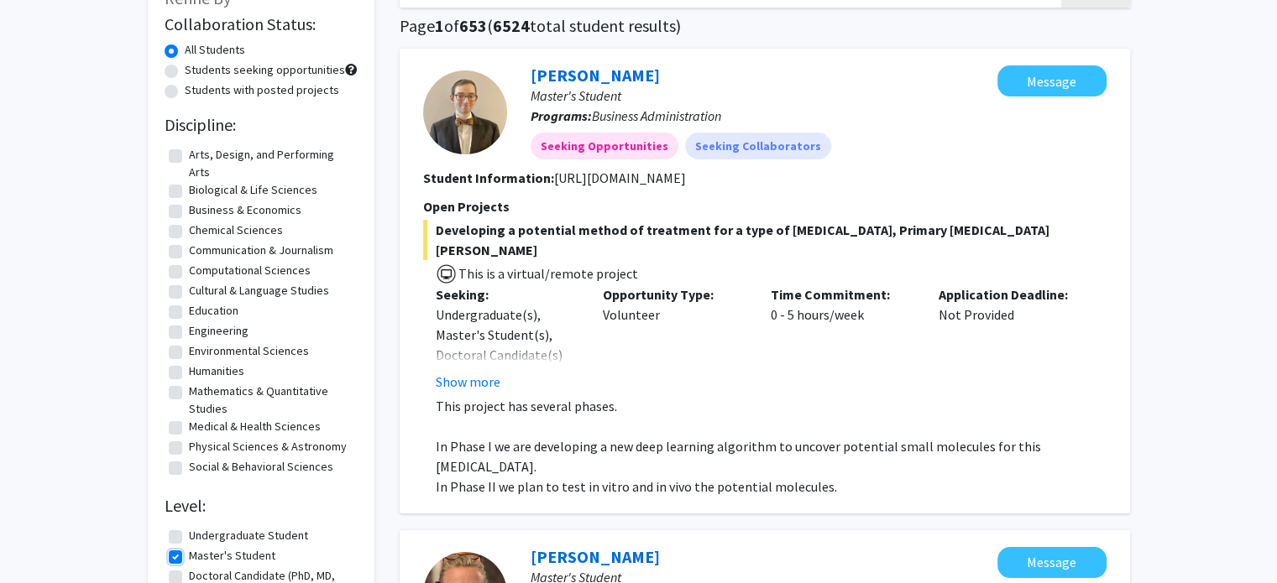
scroll to position [168, 0]
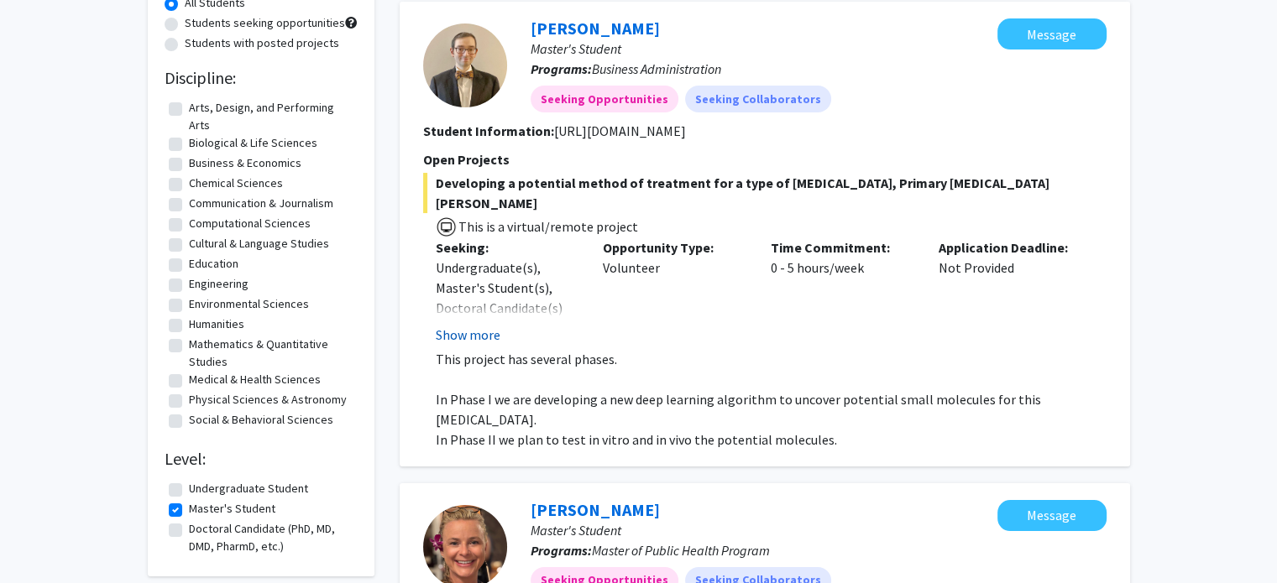
click at [483, 325] on button "Show more" at bounding box center [468, 335] width 65 height 20
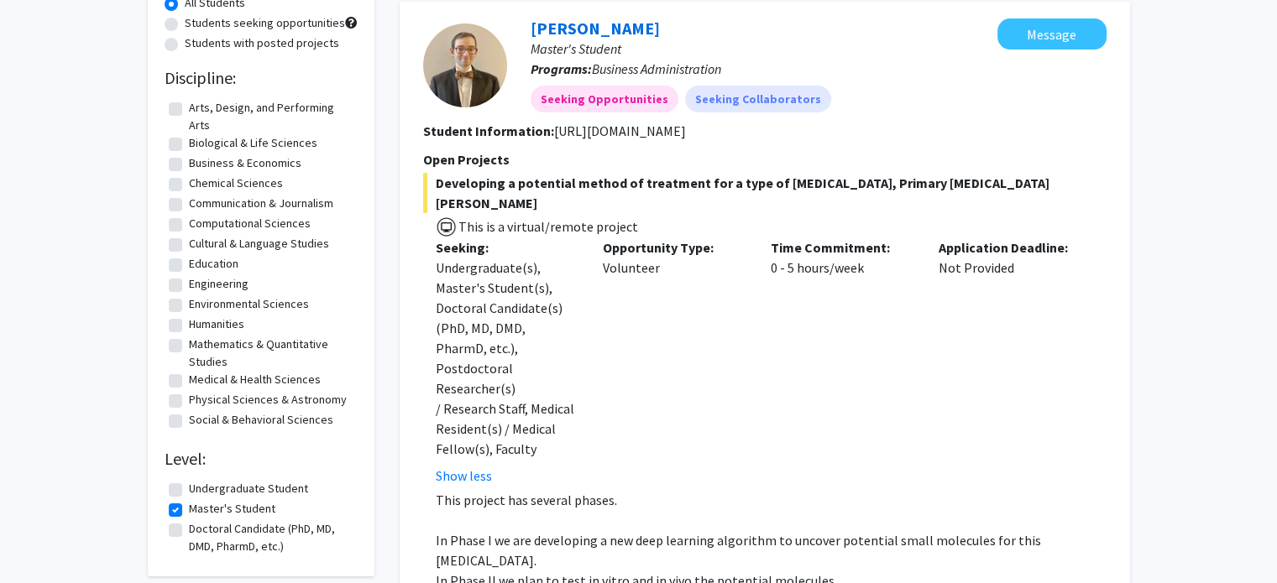
click at [248, 241] on label "Cultural & Language Studies" at bounding box center [259, 244] width 140 height 18
click at [200, 241] on input "Cultural & Language Studies" at bounding box center [194, 240] width 11 height 11
checkbox input "true"
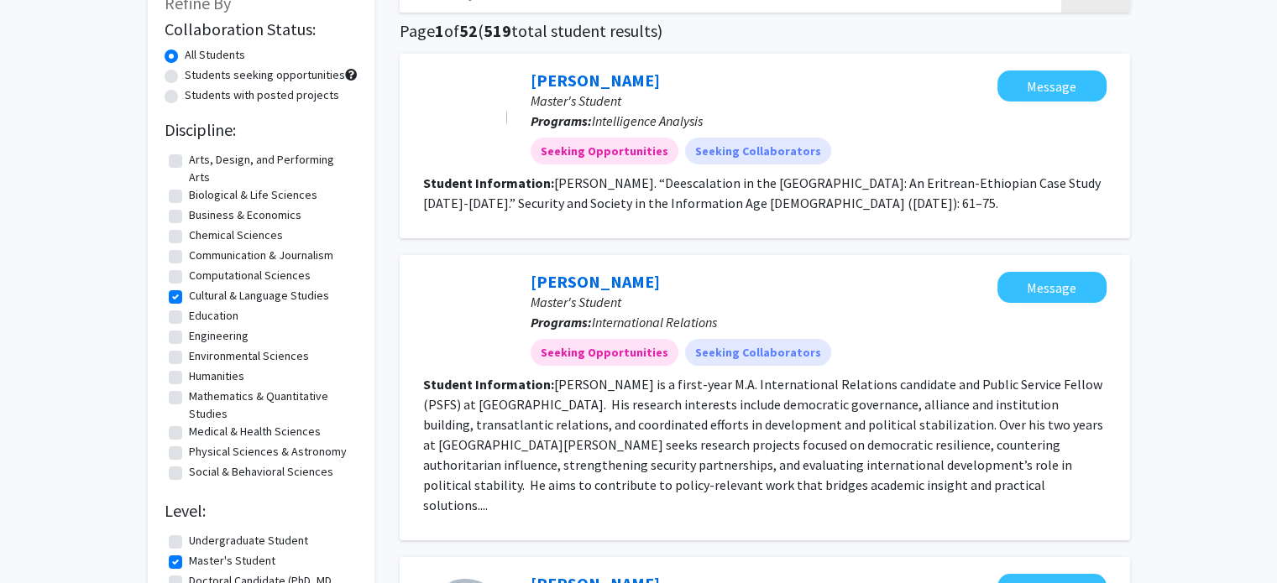
scroll to position [168, 0]
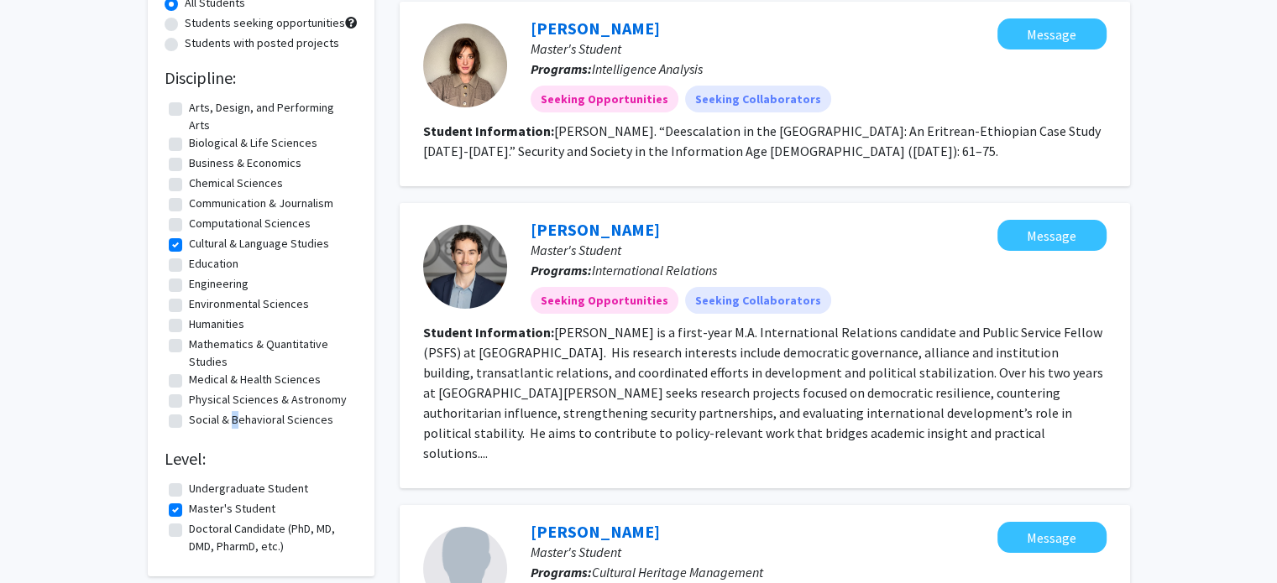
click at [229, 421] on label "Social & Behavioral Sciences" at bounding box center [261, 420] width 144 height 18
click at [227, 419] on label "Social & Behavioral Sciences" at bounding box center [261, 420] width 144 height 18
click at [200, 419] on input "Social & Behavioral Sciences" at bounding box center [194, 416] width 11 height 11
checkbox input "true"
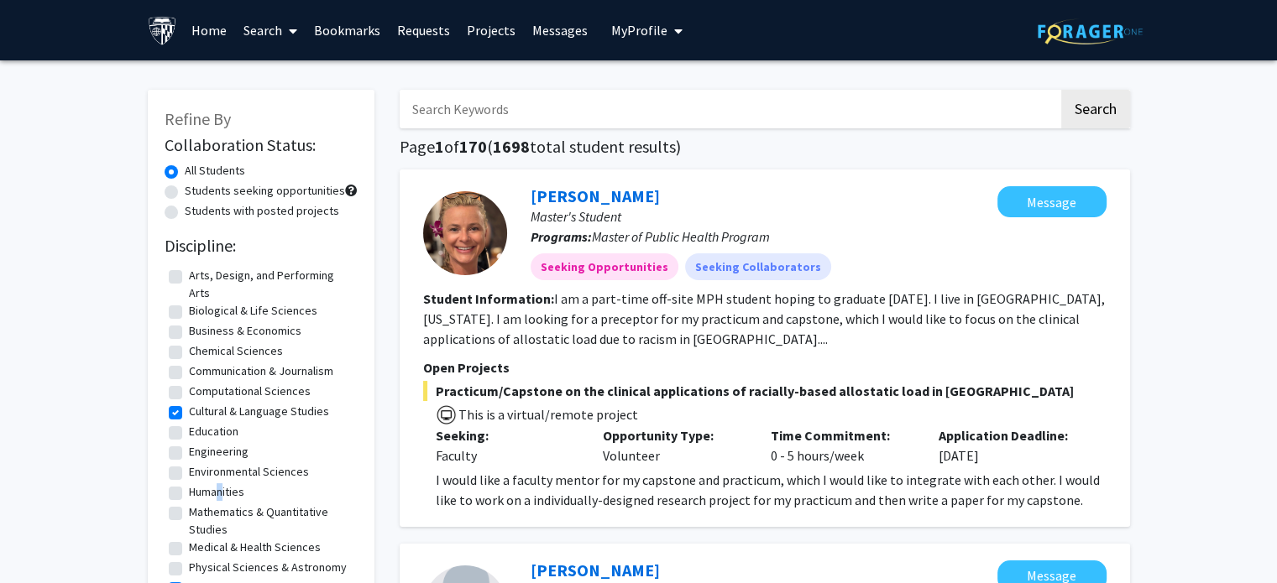
click at [215, 486] on label "Humanities" at bounding box center [216, 492] width 55 height 18
click at [211, 494] on label "Humanities" at bounding box center [216, 492] width 55 height 18
click at [200, 494] on input "Humanities" at bounding box center [194, 488] width 11 height 11
checkbox input "true"
drag, startPoint x: 210, startPoint y: 477, endPoint x: 164, endPoint y: -45, distance: 524.1
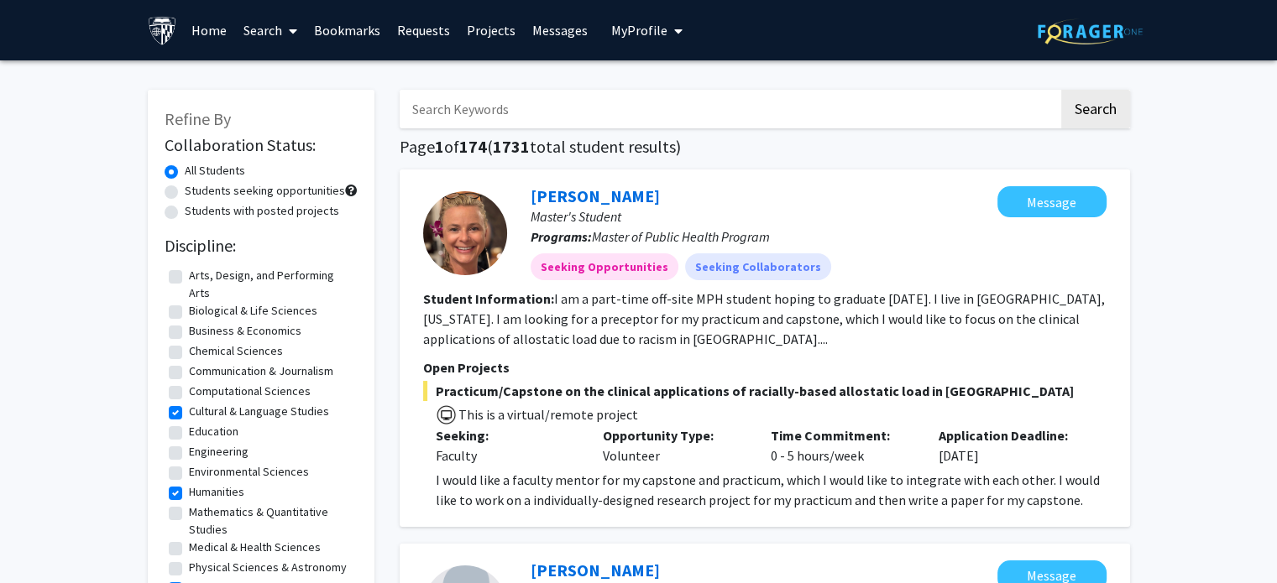
click at [288, 208] on label "Students with posted projects" at bounding box center [262, 211] width 154 height 18
click at [196, 208] on input "Students with posted projects" at bounding box center [190, 207] width 11 height 11
radio input "true"
